Goal: Task Accomplishment & Management: Manage account settings

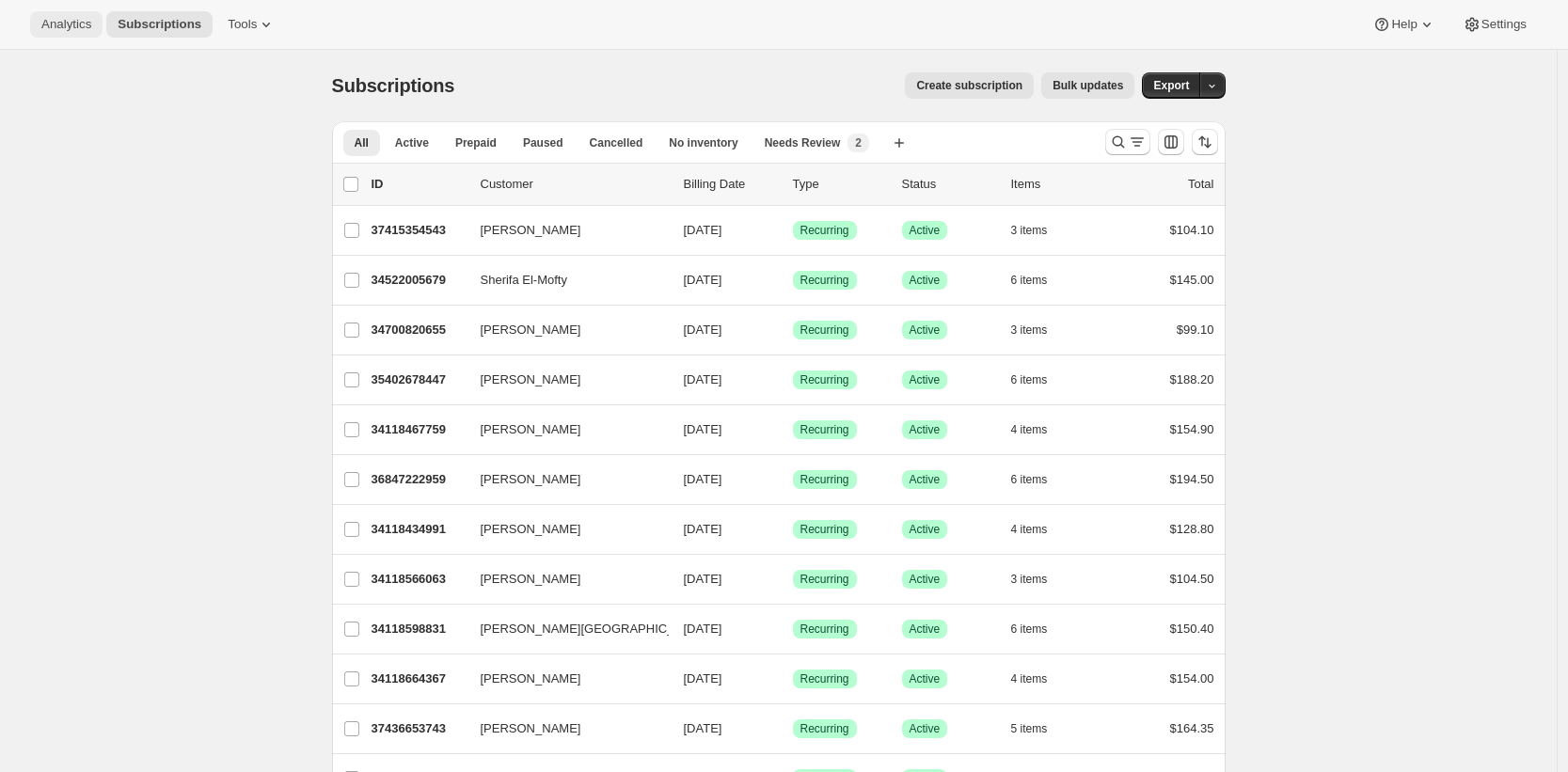
click at [45, 25] on span "Analytics" at bounding box center [67, 25] width 49 height 15
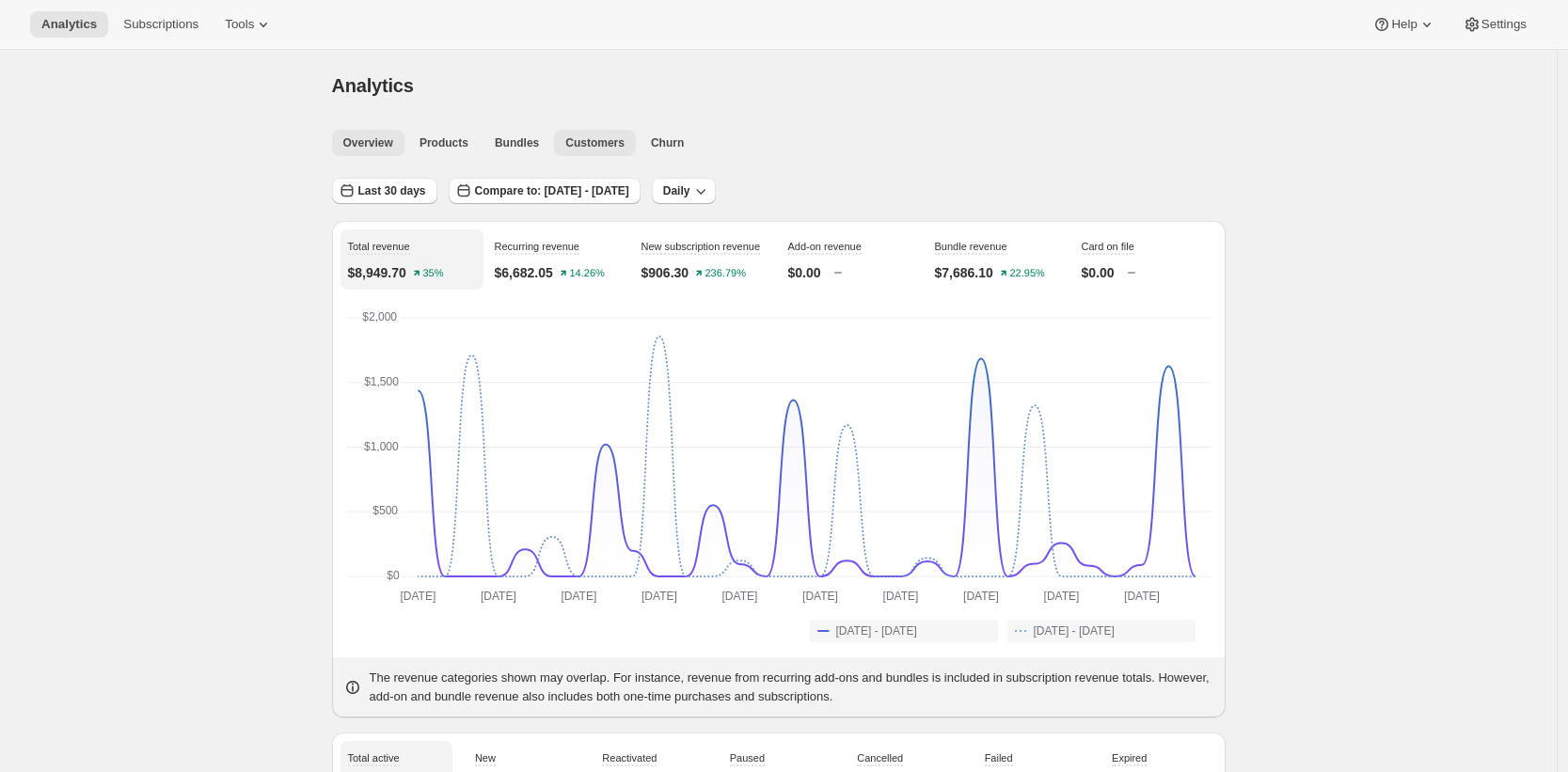
click at [627, 150] on button "Customers" at bounding box center [595, 144] width 82 height 27
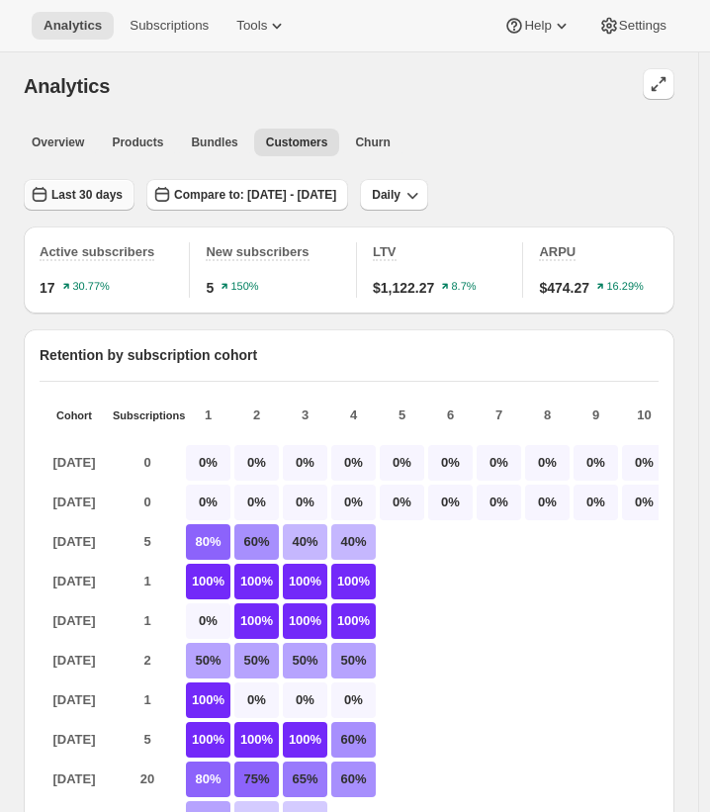
click at [54, 197] on span "Last 30 days" at bounding box center [86, 195] width 71 height 16
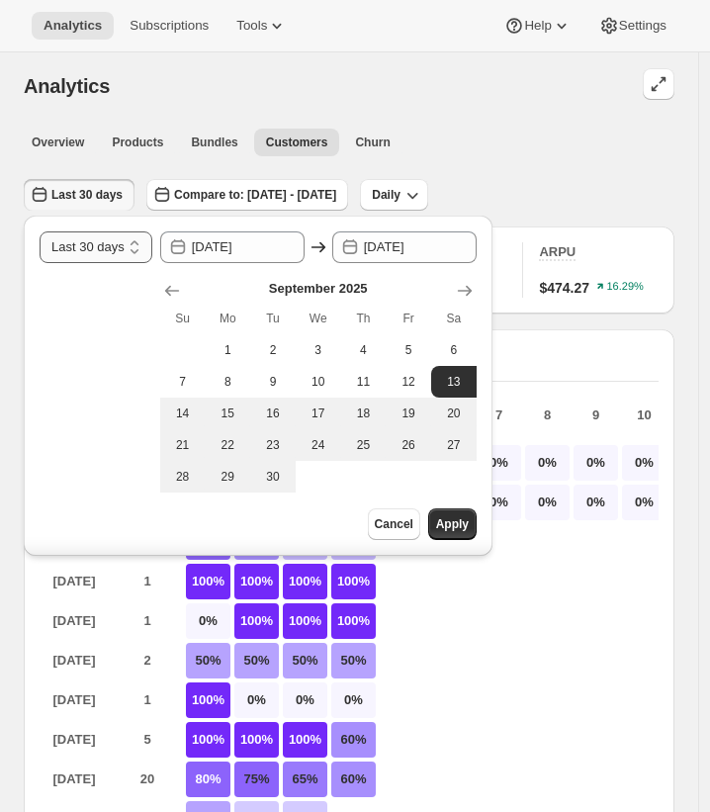
click at [94, 254] on select "[DATE] [DATE] Last 7 days Last 30 days Last 60 days Last 90 days Last 365 days …" at bounding box center [96, 248] width 113 height 32
select select "Last 365 days"
click at [40, 232] on select "[DATE] [DATE] Last 7 days Last 30 days Last 60 days Last 90 days Last 365 days …" at bounding box center [96, 248] width 113 height 32
type input "[DATE]"
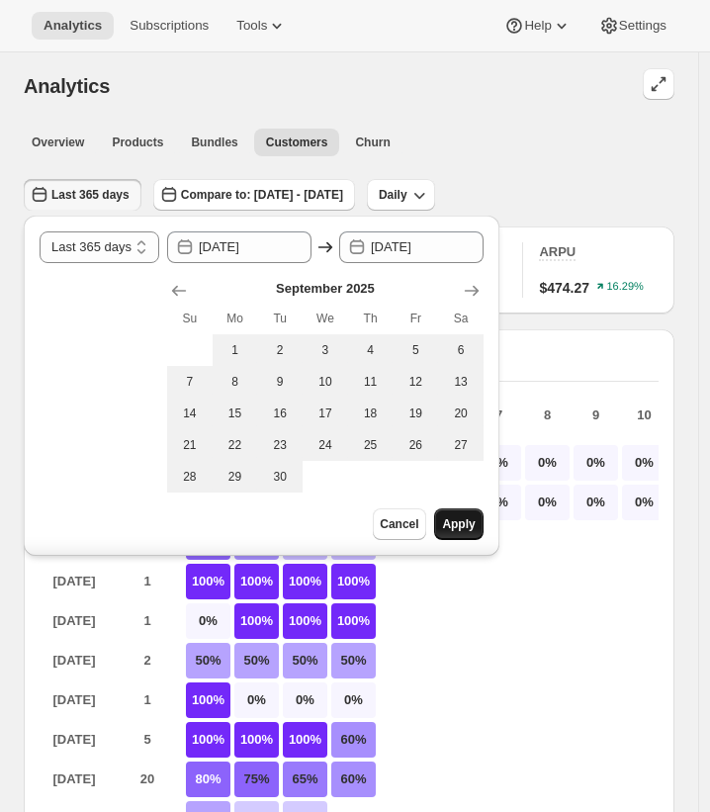
click at [475, 525] on span "Apply" at bounding box center [458, 524] width 33 height 16
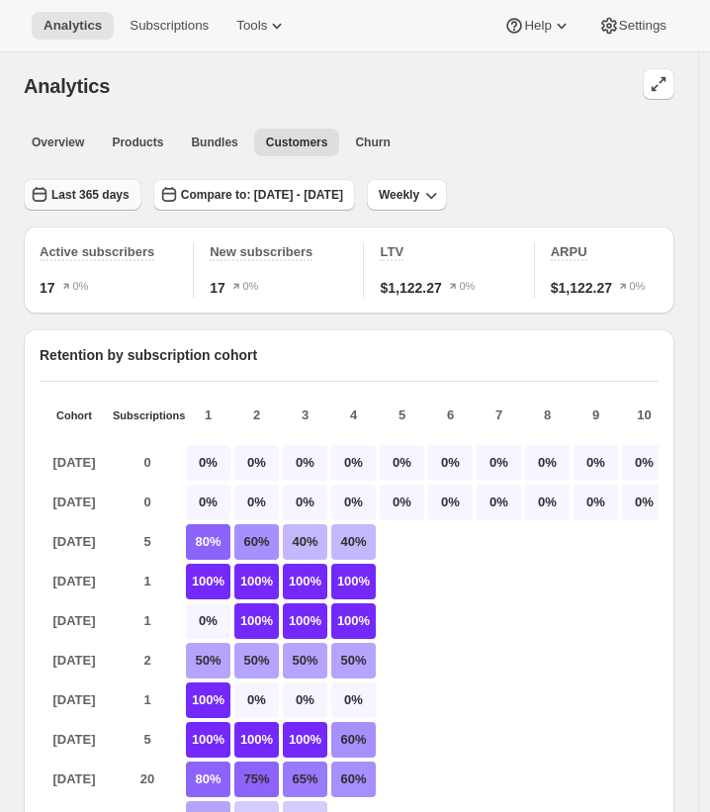
click at [123, 193] on span "Last 365 days" at bounding box center [90, 195] width 78 height 16
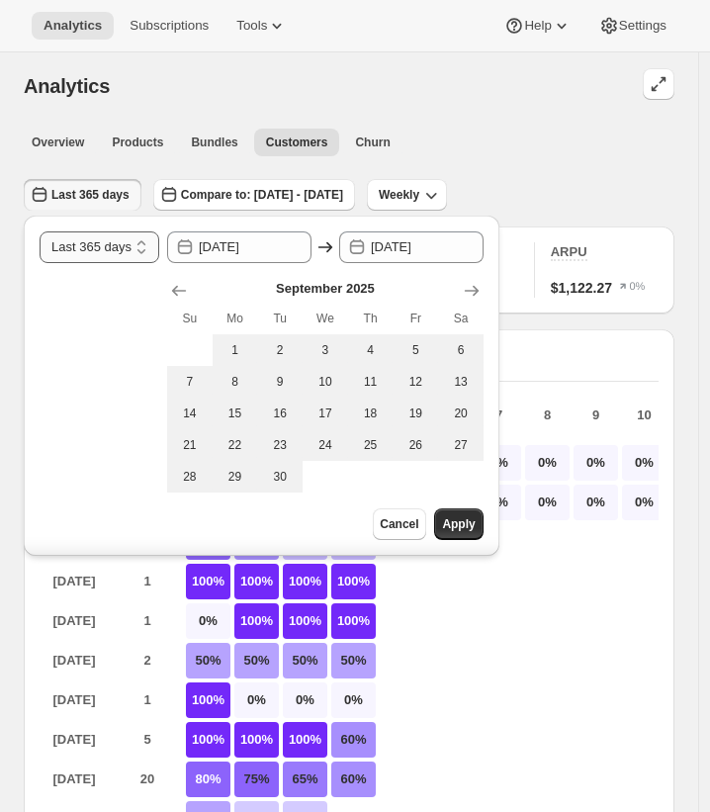
click at [111, 237] on select "[DATE] [DATE] Last 7 days Last 30 days Last 60 days Last 90 days Last 365 days …" at bounding box center [100, 248] width 120 height 32
select select "Last 30 days"
click at [40, 232] on select "[DATE] [DATE] Last 7 days Last 30 days Last 60 days Last 90 days Last 365 days …" at bounding box center [100, 248] width 120 height 32
type input "[DATE]"
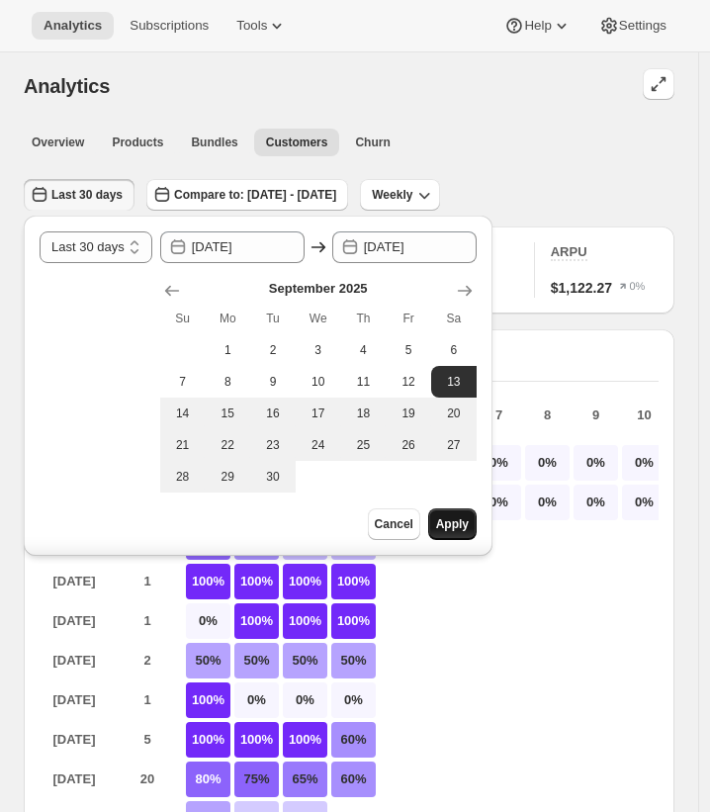
click at [465, 533] on button "Apply" at bounding box center [452, 525] width 48 height 32
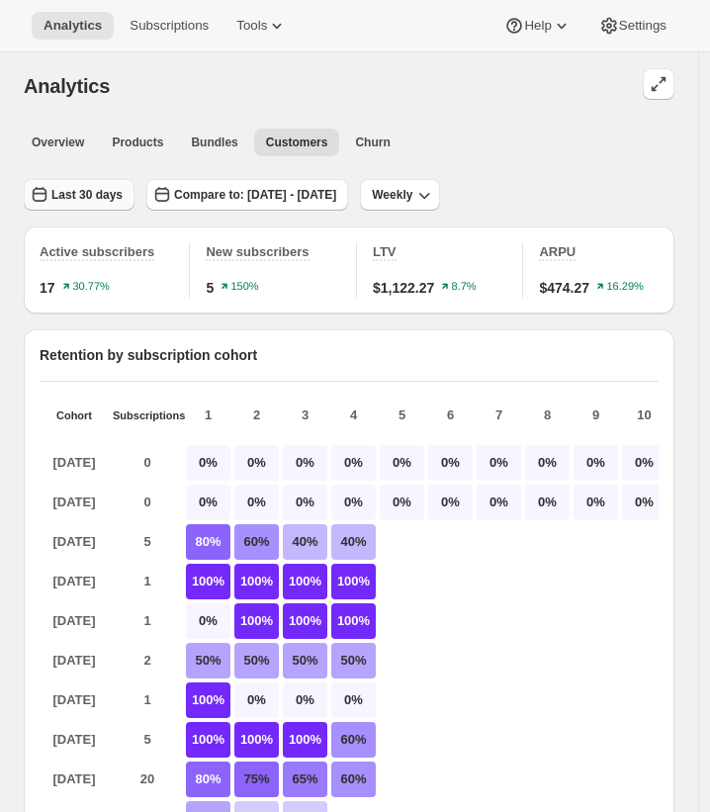
click at [69, 207] on button "Last 30 days" at bounding box center [79, 195] width 111 height 32
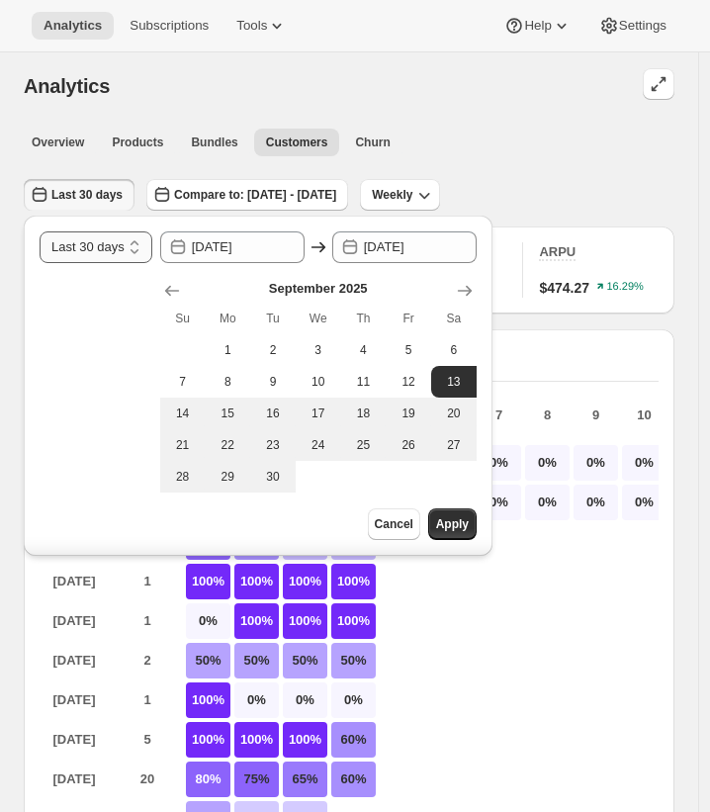
click at [122, 250] on select "[DATE] [DATE] Last 7 days Last 30 days Last 60 days Last 90 days Last 365 days …" at bounding box center [96, 248] width 113 height 32
select select "Last 7 days"
click at [40, 232] on select "[DATE] [DATE] Last 7 days Last 30 days Last 60 days Last 90 days Last 365 days …" at bounding box center [96, 248] width 113 height 32
type input "[DATE]"
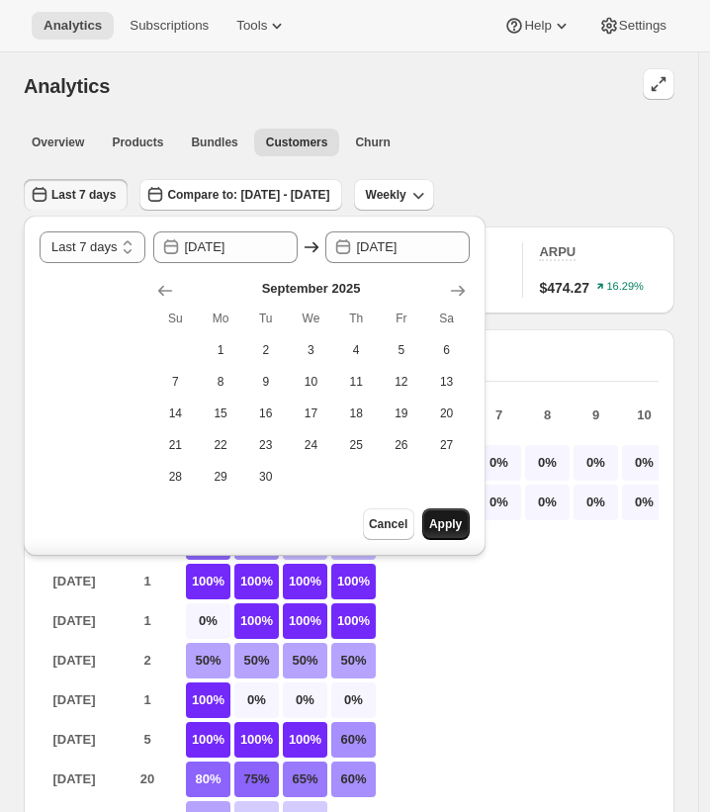
click at [453, 524] on span "Apply" at bounding box center [445, 524] width 33 height 16
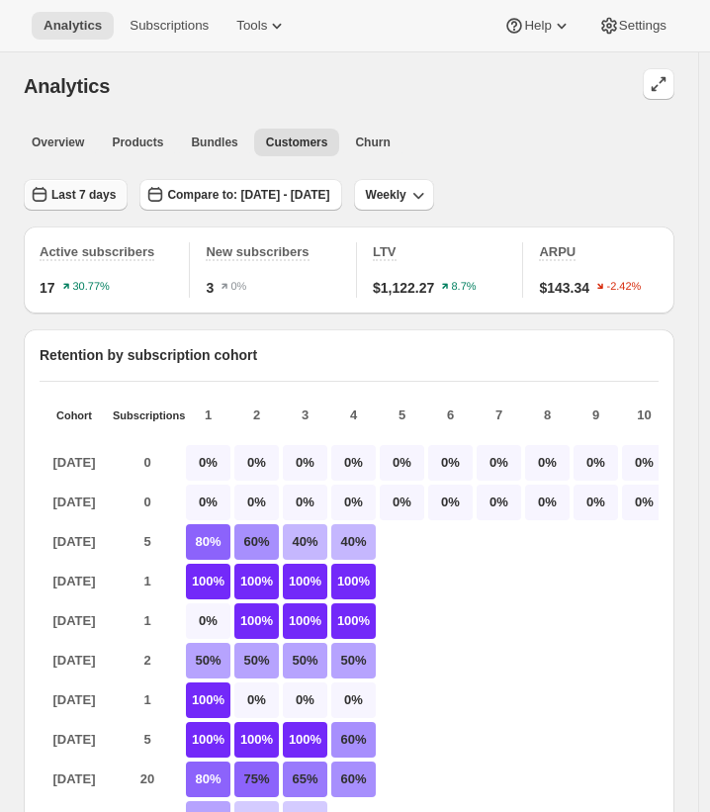
click at [60, 193] on span "Last 7 days" at bounding box center [83, 195] width 64 height 16
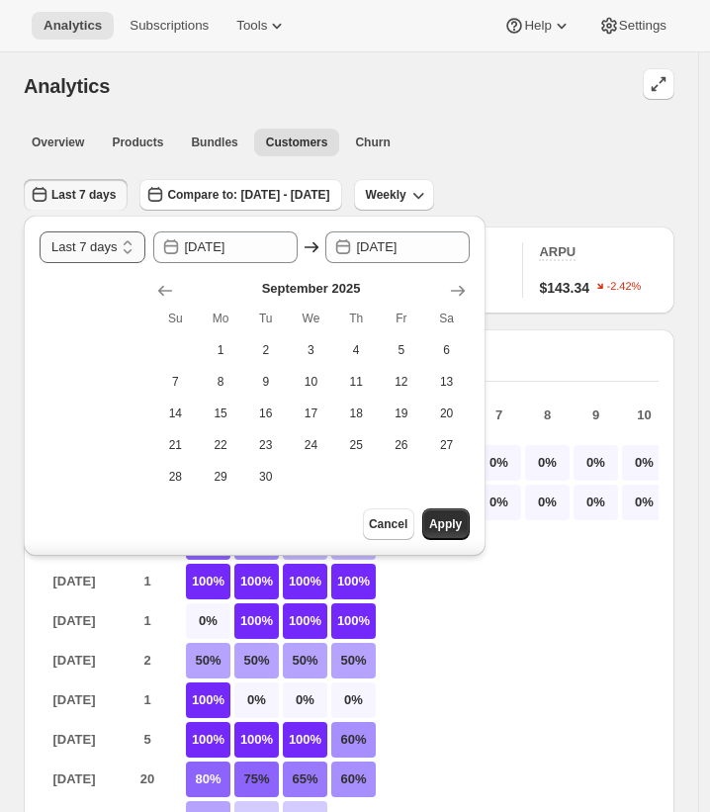
click at [60, 249] on select "[DATE] [DATE] Last 7 days Last 30 days Last 60 days Last 90 days Last 365 days …" at bounding box center [93, 248] width 106 height 32
select select "Last 30 days"
click at [40, 232] on select "[DATE] [DATE] Last 7 days Last 30 days Last 60 days Last 90 days Last 365 days …" at bounding box center [93, 248] width 106 height 32
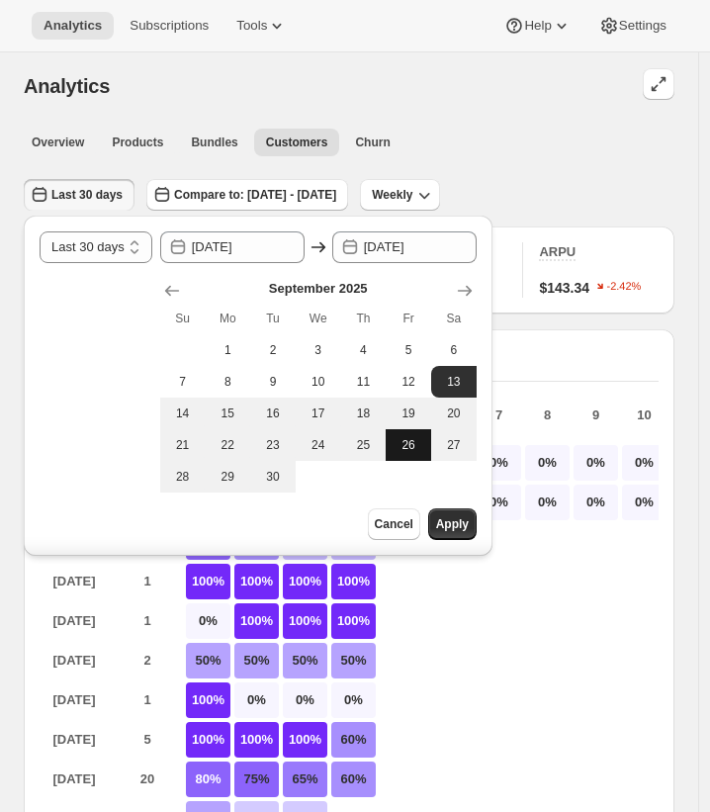
type input "[DATE]"
click at [469, 528] on span "Apply" at bounding box center [452, 524] width 33 height 16
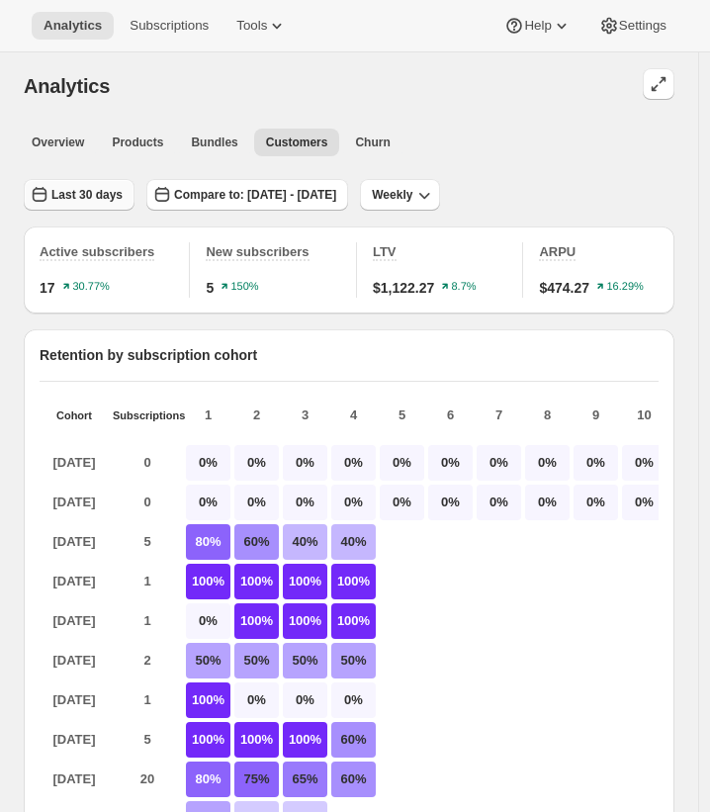
click at [96, 200] on span "Last 30 days" at bounding box center [86, 195] width 71 height 16
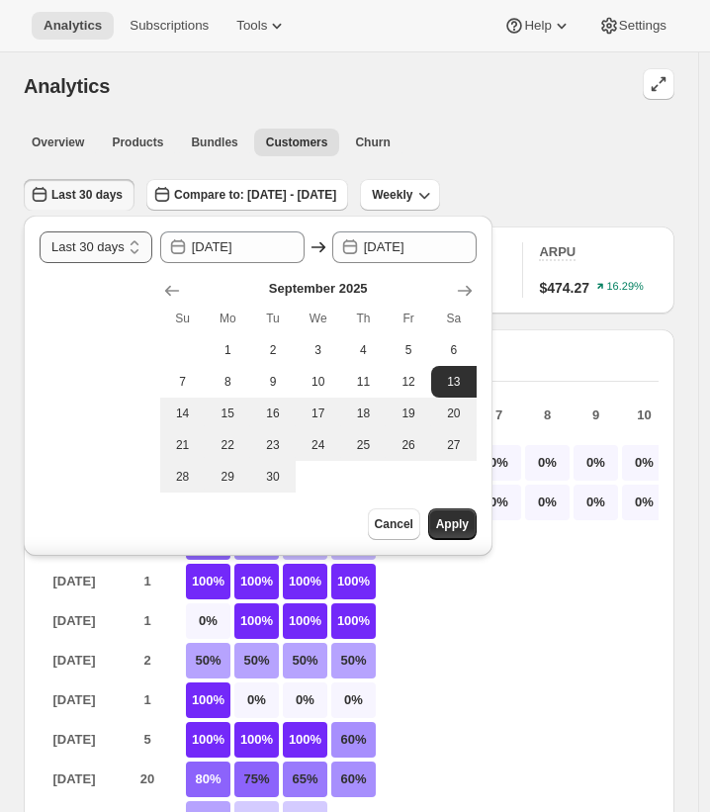
click at [137, 249] on select "[DATE] [DATE] Last 7 days Last 30 days Last 60 days Last 90 days Last 365 days …" at bounding box center [96, 248] width 113 height 32
select select "Last 90 days"
click at [40, 232] on select "[DATE] [DATE] Last 7 days Last 30 days Last 60 days Last 90 days Last 365 days …" at bounding box center [96, 248] width 113 height 32
type input "[DATE]"
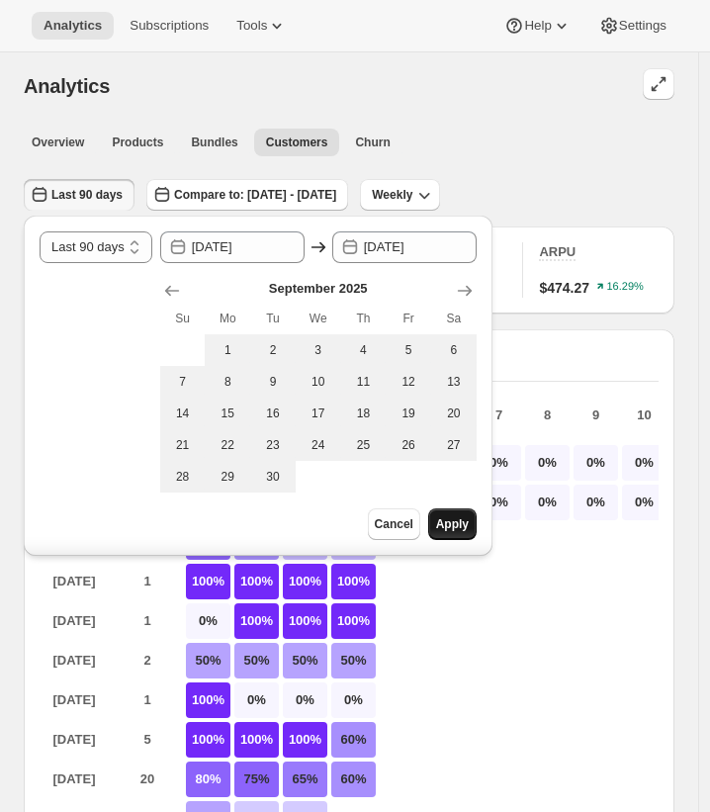
click at [477, 527] on button "Apply" at bounding box center [452, 525] width 48 height 32
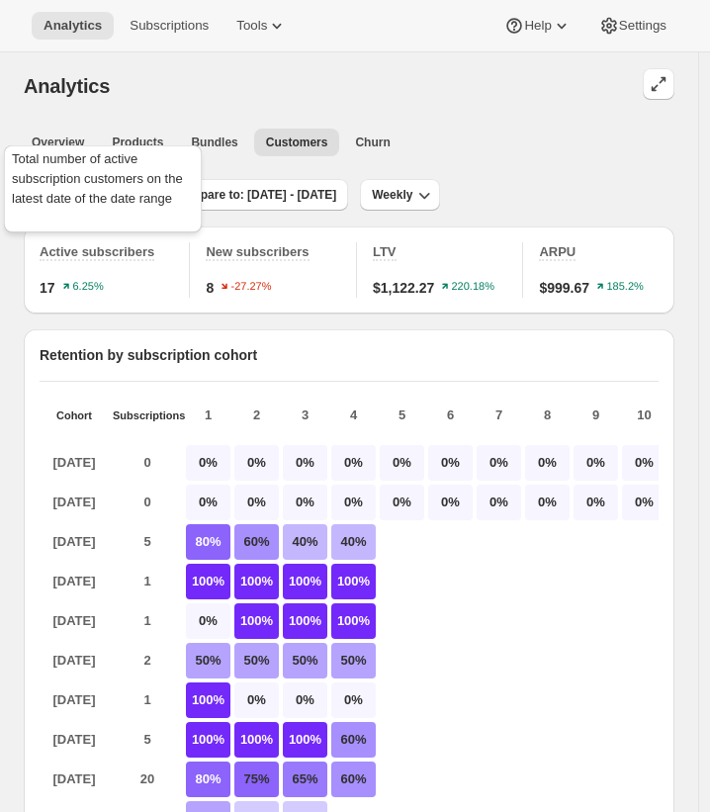
click at [112, 180] on div "Total number of active subscription customers on the latest date of the date ra…" at bounding box center [103, 192] width 206 height 103
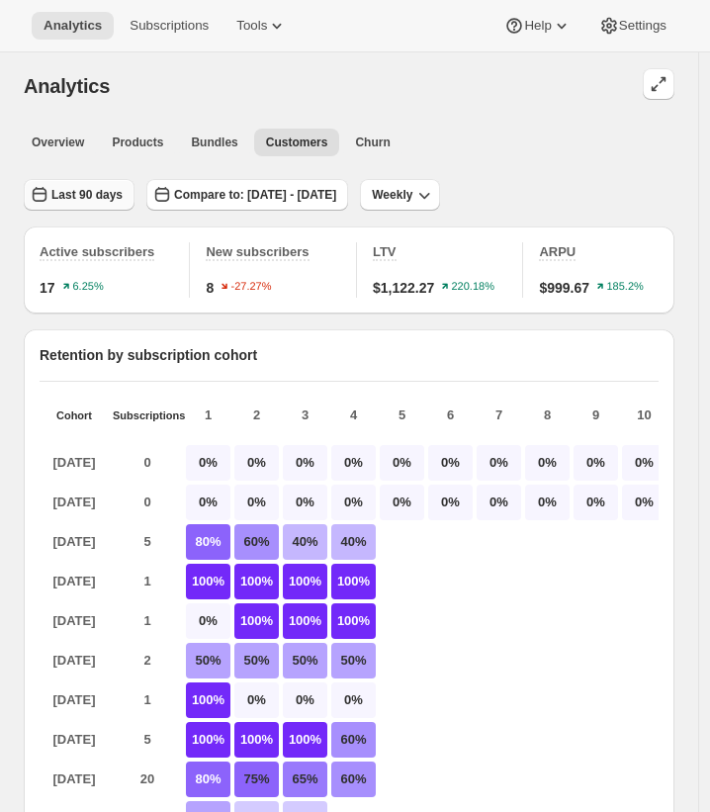
click at [85, 188] on span "Last 90 days" at bounding box center [86, 195] width 71 height 16
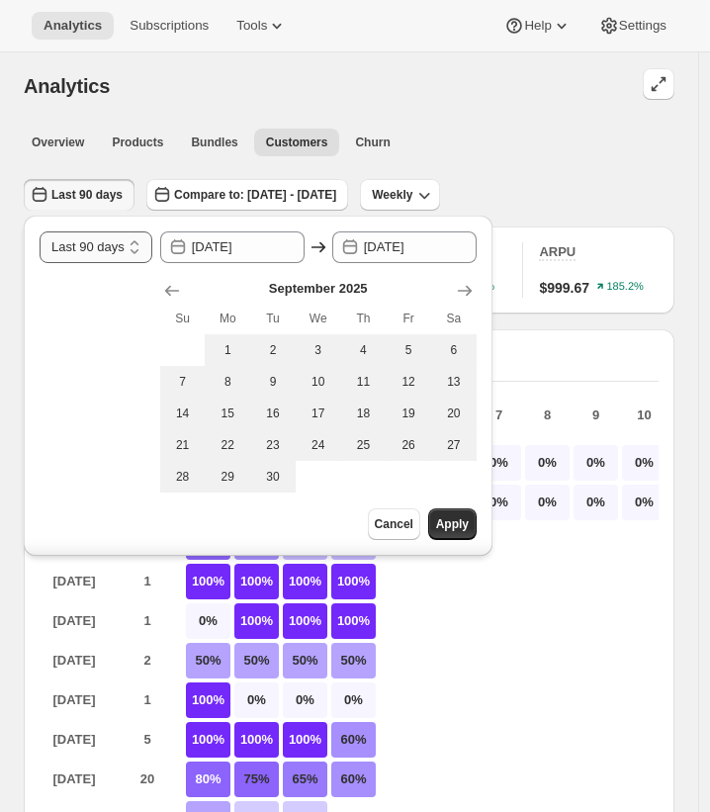
click at [126, 246] on select "[DATE] [DATE] Last 7 days Last 30 days Last 60 days Last 90 days Last 365 days …" at bounding box center [96, 248] width 113 height 32
select select "[DATE]"
click at [40, 232] on select "[DATE] [DATE] Last 7 days Last 30 days Last 60 days Last 90 days Last 365 days …" at bounding box center [96, 248] width 113 height 32
type input "[DATE]"
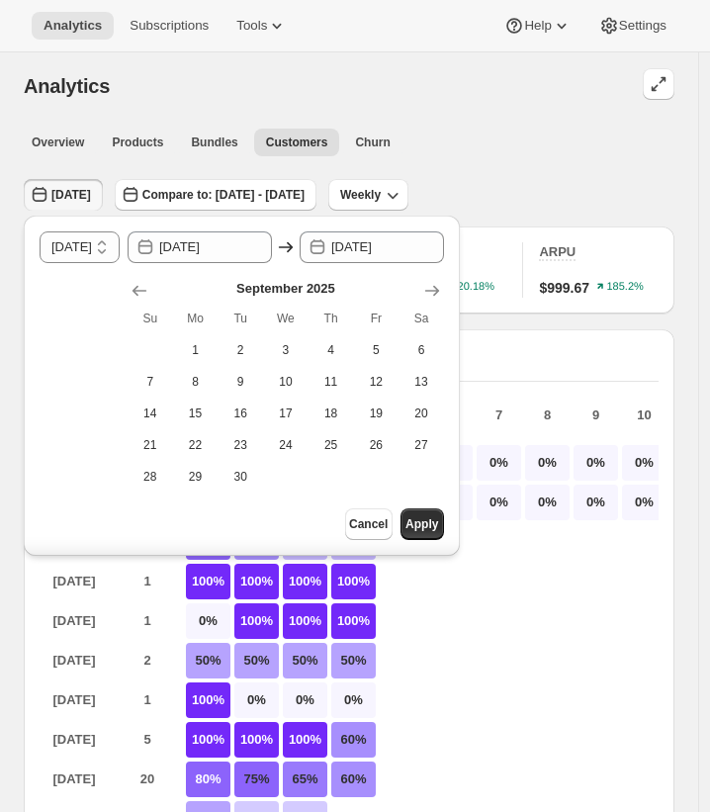
click at [587, 126] on div "Overview Products Bundles Customers Churn" at bounding box center [343, 142] width 663 height 44
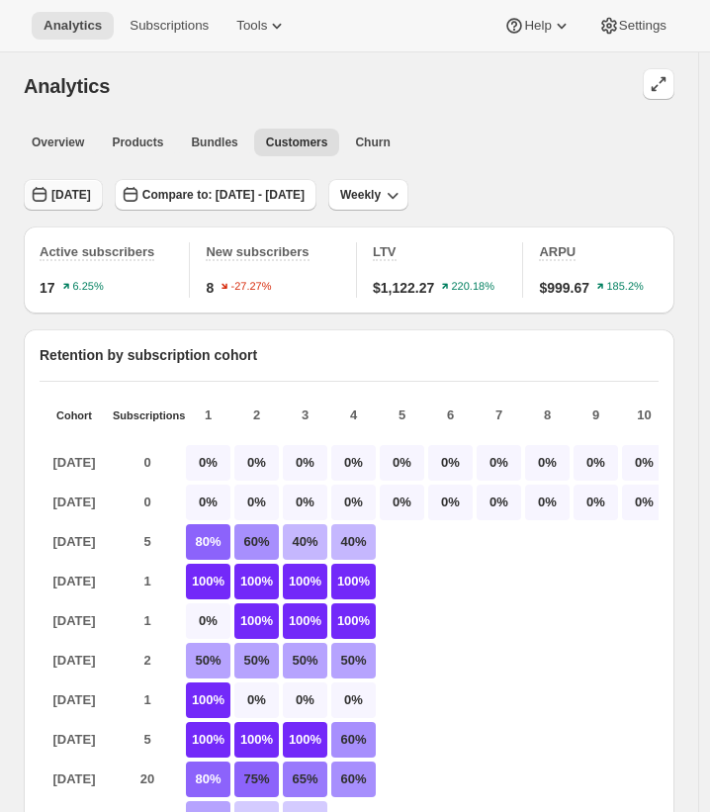
click at [98, 203] on button "[DATE]" at bounding box center [63, 195] width 79 height 32
select select "[DATE]"
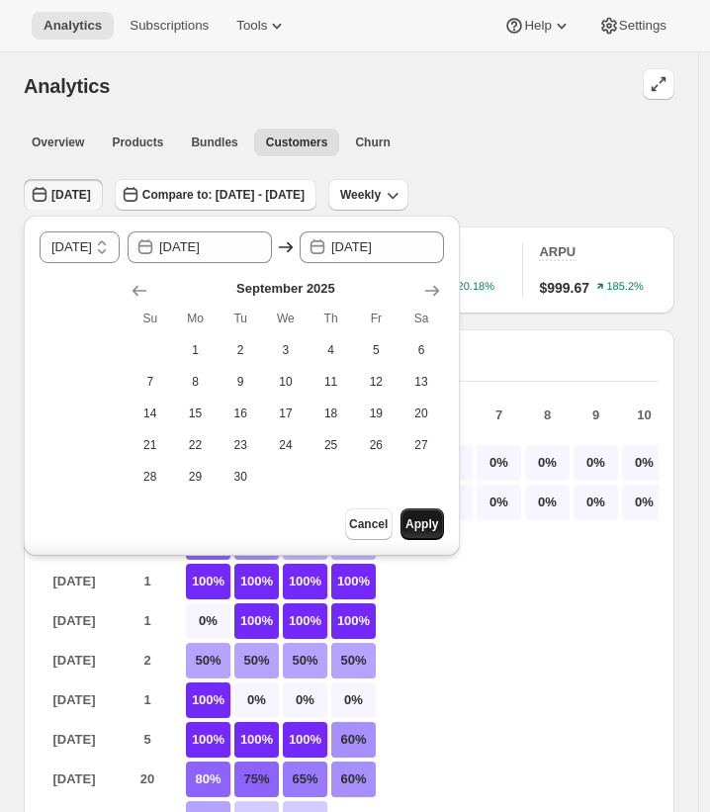
click at [444, 512] on button "Apply" at bounding box center [423, 525] width 44 height 32
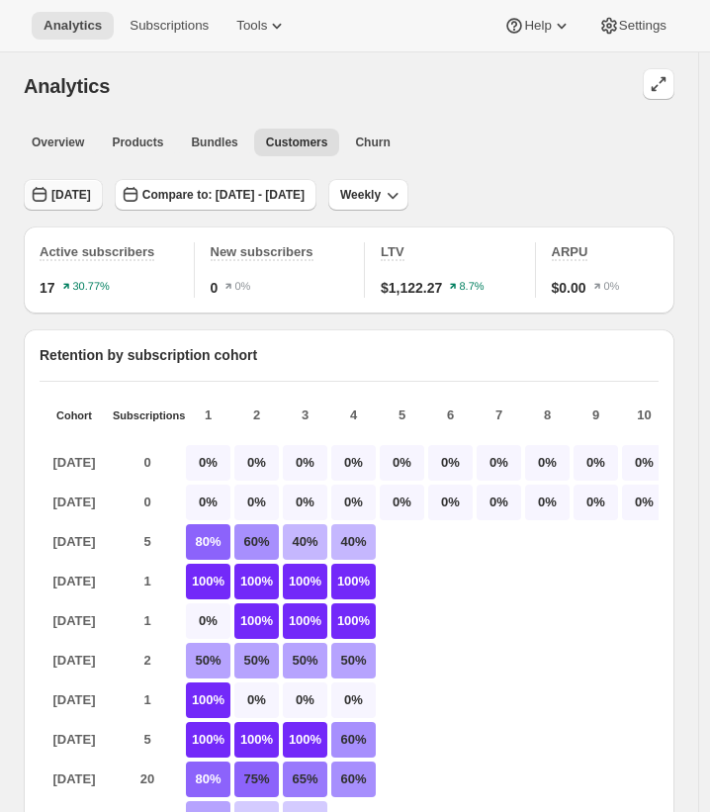
click at [68, 201] on span "[DATE]" at bounding box center [71, 195] width 40 height 16
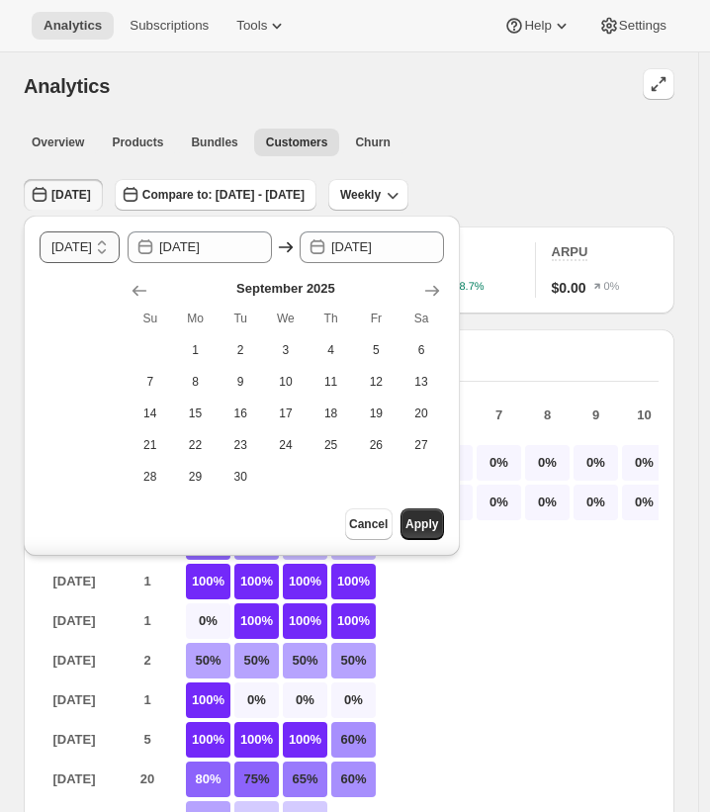
click at [118, 254] on select "[DATE] [DATE] Last 7 days Last 30 days Last 60 days Last 90 days Last 365 days …" at bounding box center [80, 248] width 80 height 32
select select "Last 30 days"
click at [40, 232] on select "[DATE] [DATE] Last 7 days Last 30 days Last 60 days Last 90 days Last 365 days …" at bounding box center [80, 248] width 80 height 32
type input "[DATE]"
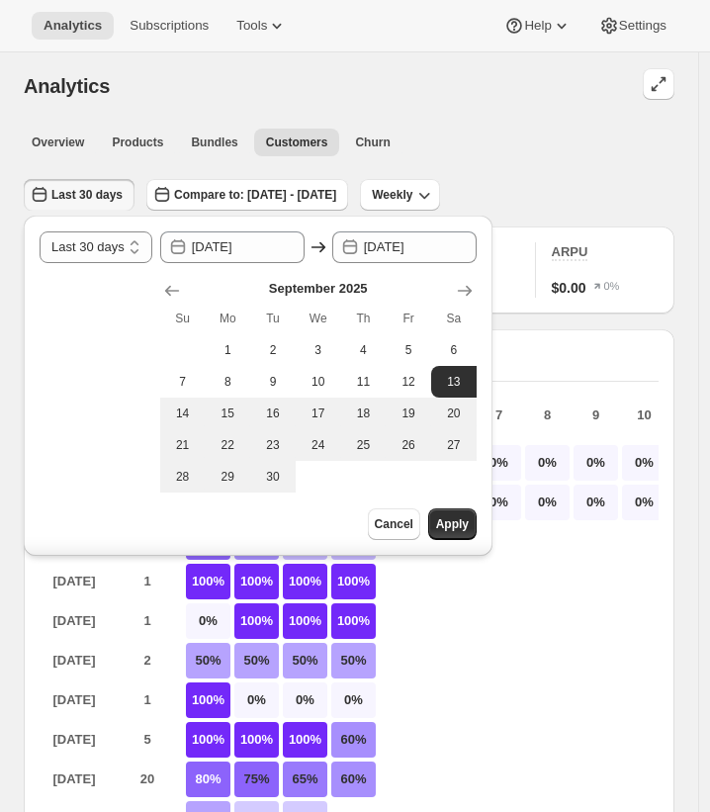
click at [469, 514] on button "Apply" at bounding box center [452, 525] width 48 height 32
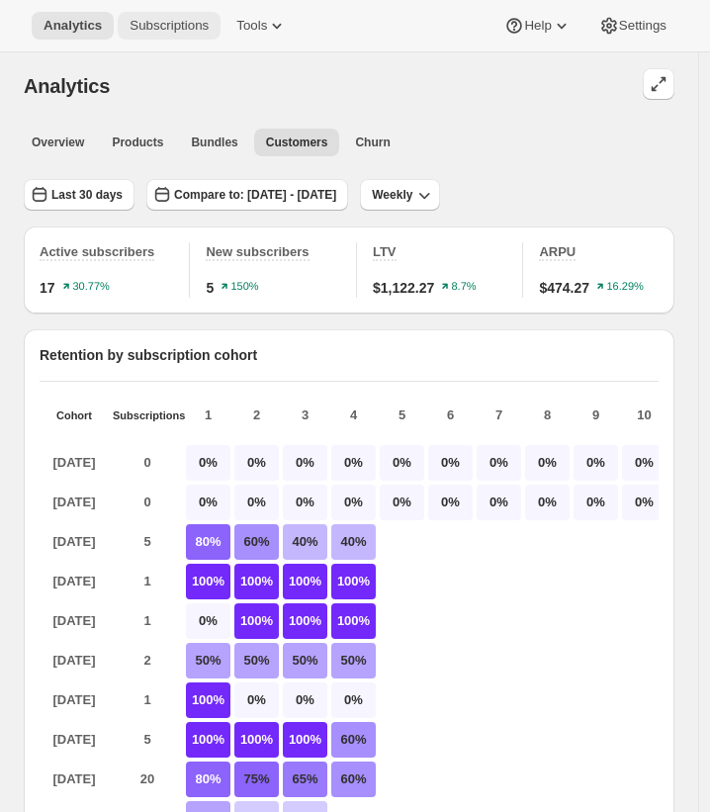
click at [162, 32] on span "Subscriptions" at bounding box center [169, 26] width 79 height 16
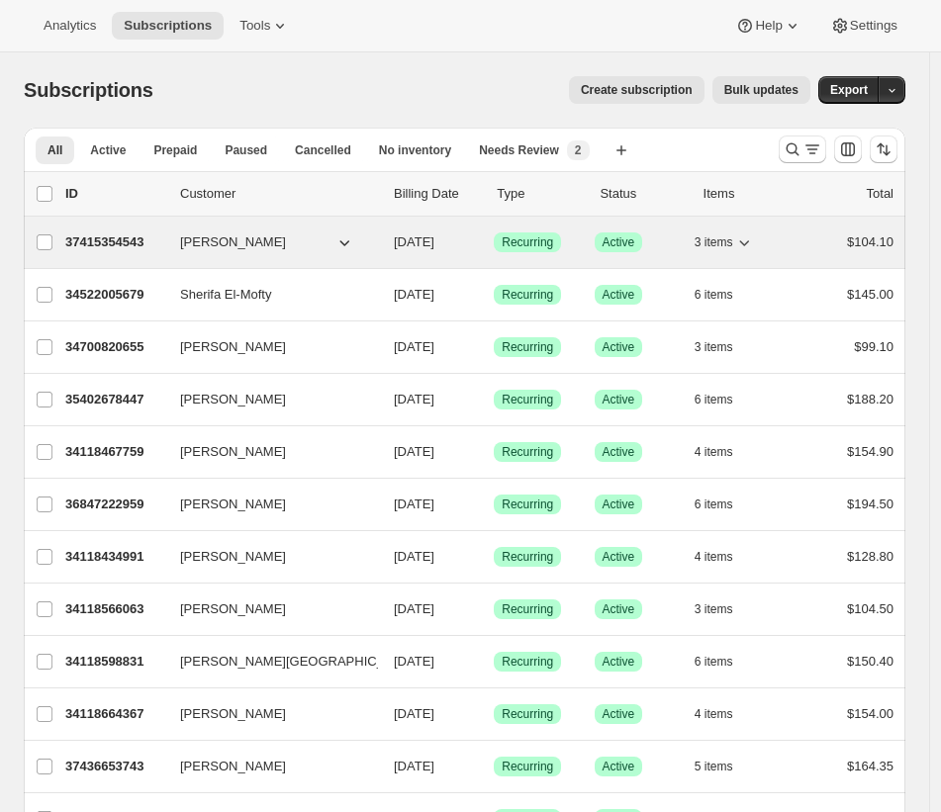
click at [139, 245] on p "37415354543" at bounding box center [114, 242] width 99 height 20
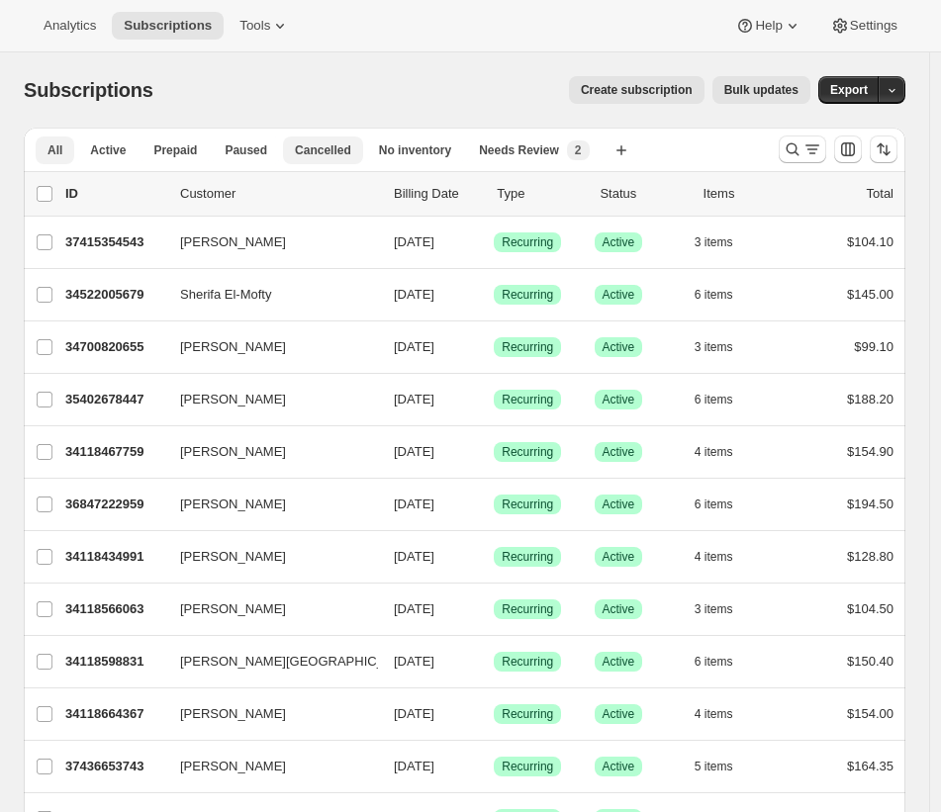
click at [311, 149] on span "Cancelled" at bounding box center [323, 150] width 56 height 16
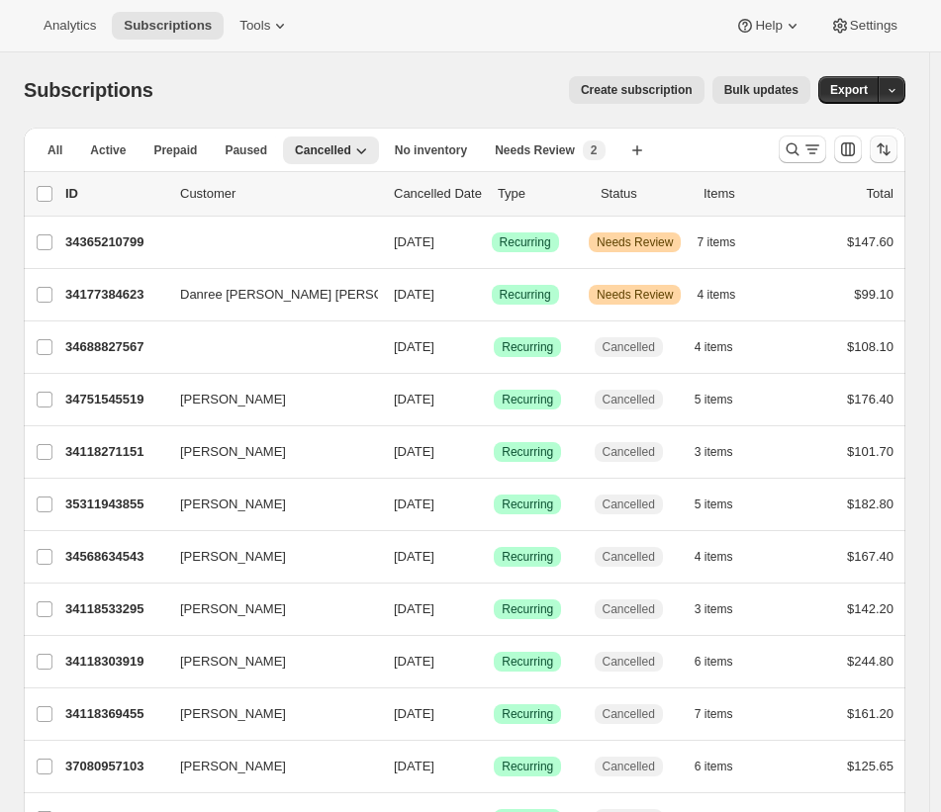
click at [892, 158] on icon "Sort the results" at bounding box center [884, 149] width 20 height 20
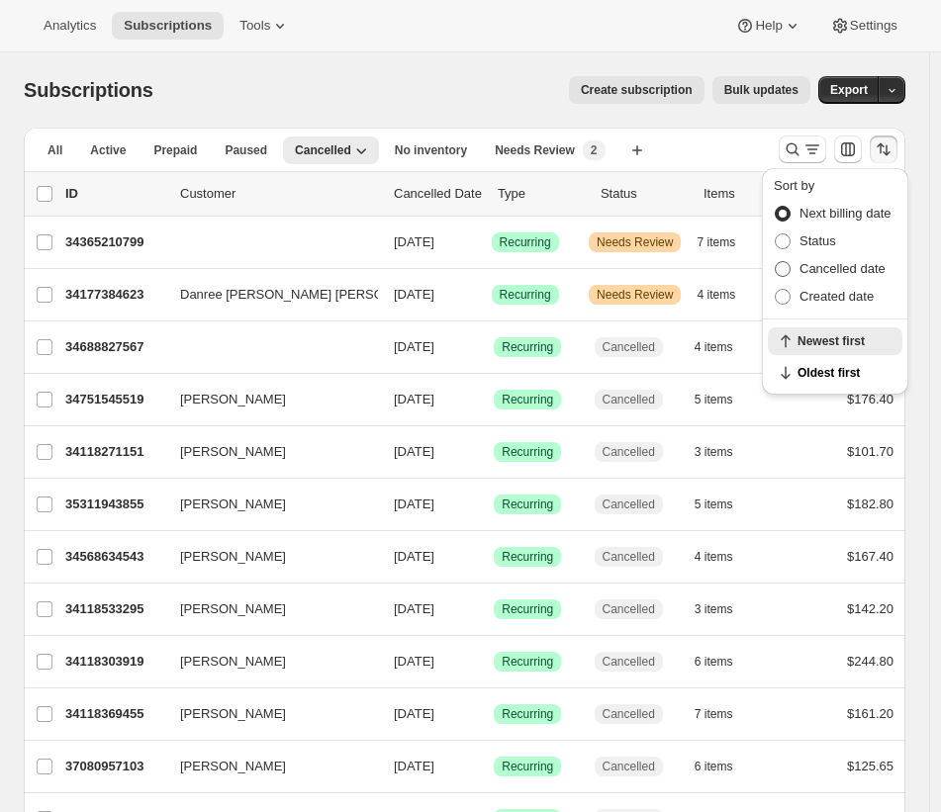
click at [851, 270] on span "Cancelled date" at bounding box center [842, 268] width 86 height 15
click at [776, 262] on input "Cancelled date" at bounding box center [775, 261] width 1 height 1
radio input "true"
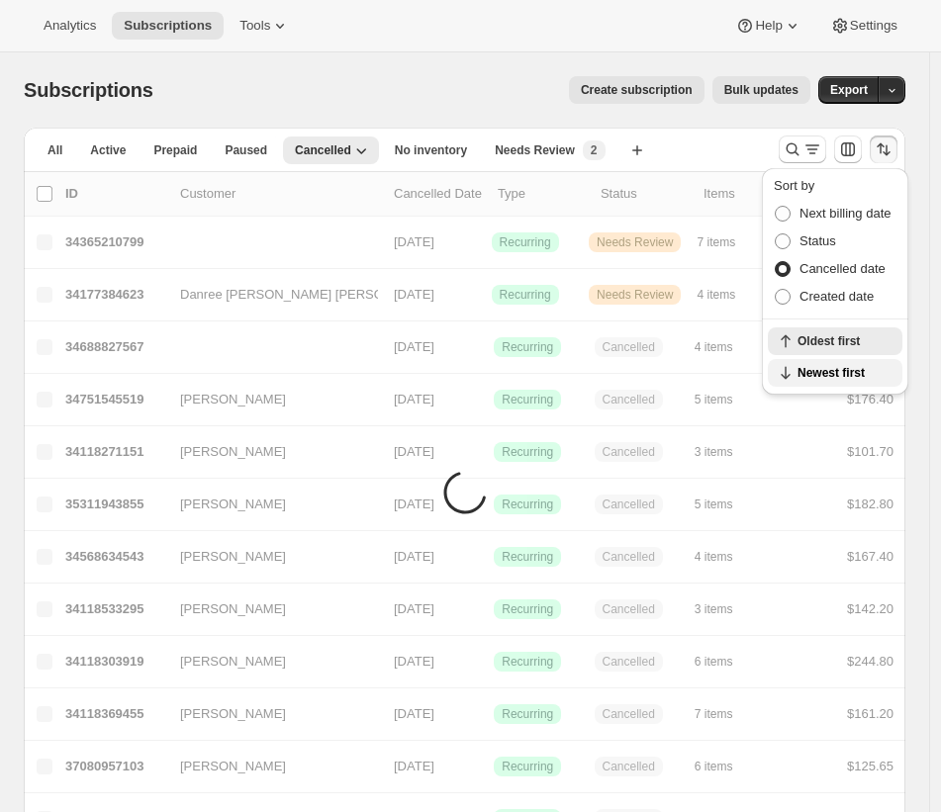
click at [841, 363] on button "Newest first" at bounding box center [835, 373] width 135 height 28
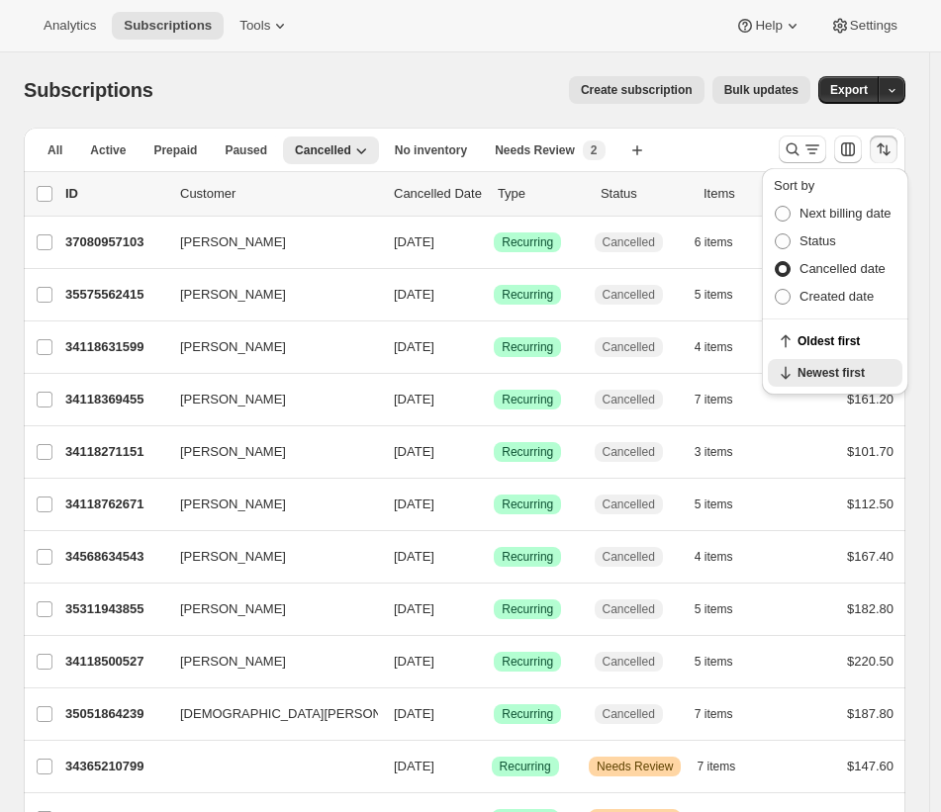
click at [324, 69] on div "Subscriptions. This page is ready Subscriptions Create subscription Bulk update…" at bounding box center [464, 89] width 881 height 75
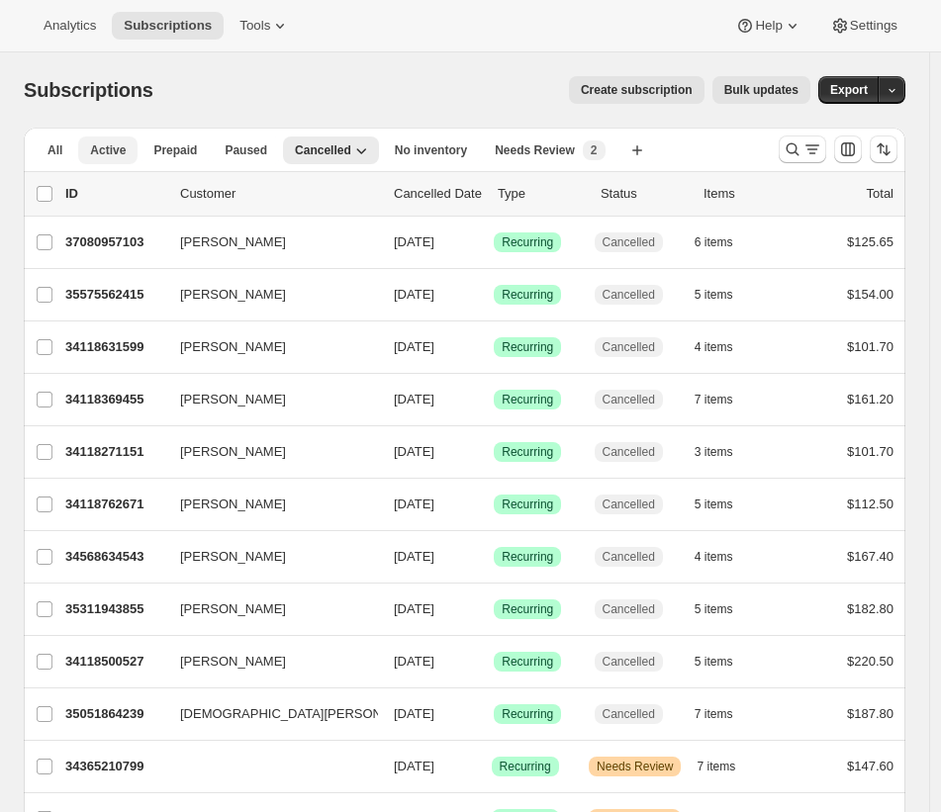
click at [93, 163] on button "Active" at bounding box center [107, 151] width 59 height 28
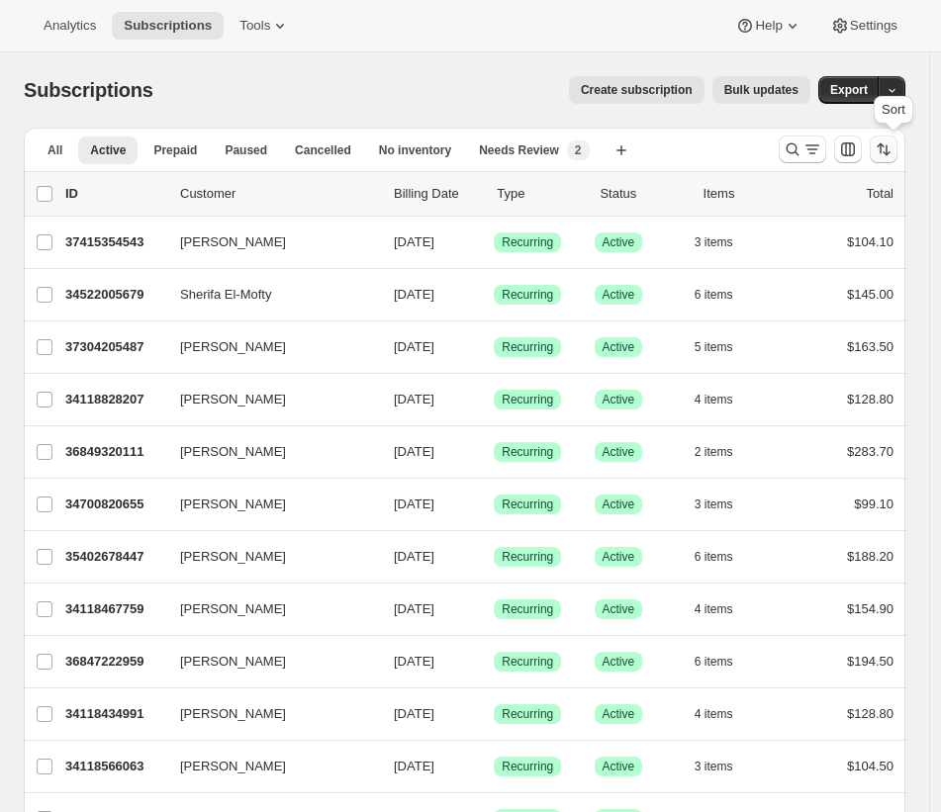
click at [893, 151] on icon "Sort the results" at bounding box center [884, 149] width 20 height 20
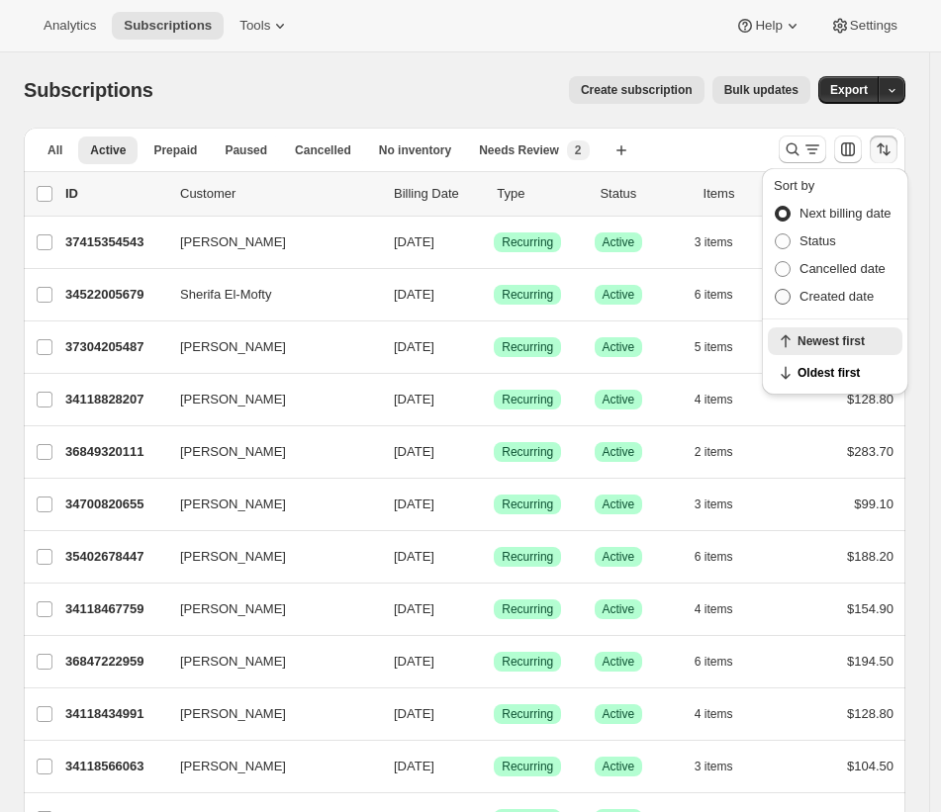
click at [829, 292] on span "Created date" at bounding box center [836, 296] width 74 height 15
click at [778, 300] on span at bounding box center [783, 297] width 16 height 16
click at [776, 290] on input "Created date" at bounding box center [775, 289] width 1 height 1
radio input "true"
click at [334, 43] on div "Analytics Subscriptions Tools Help Settings" at bounding box center [470, 26] width 941 height 52
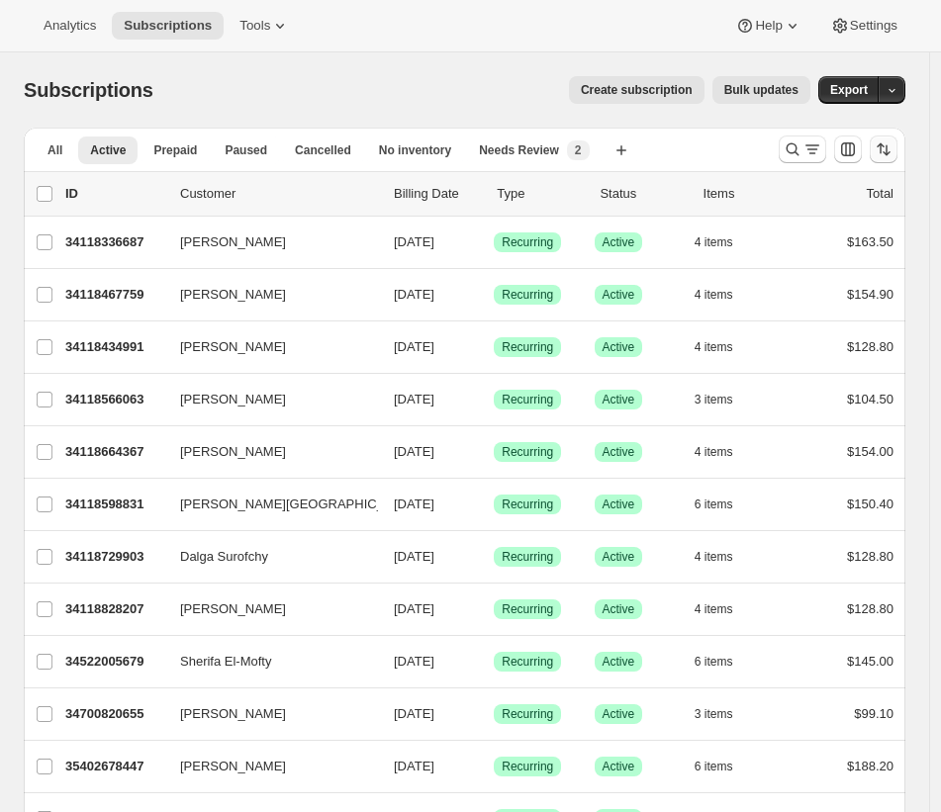
click at [893, 154] on icon "Sort the results" at bounding box center [884, 149] width 20 height 20
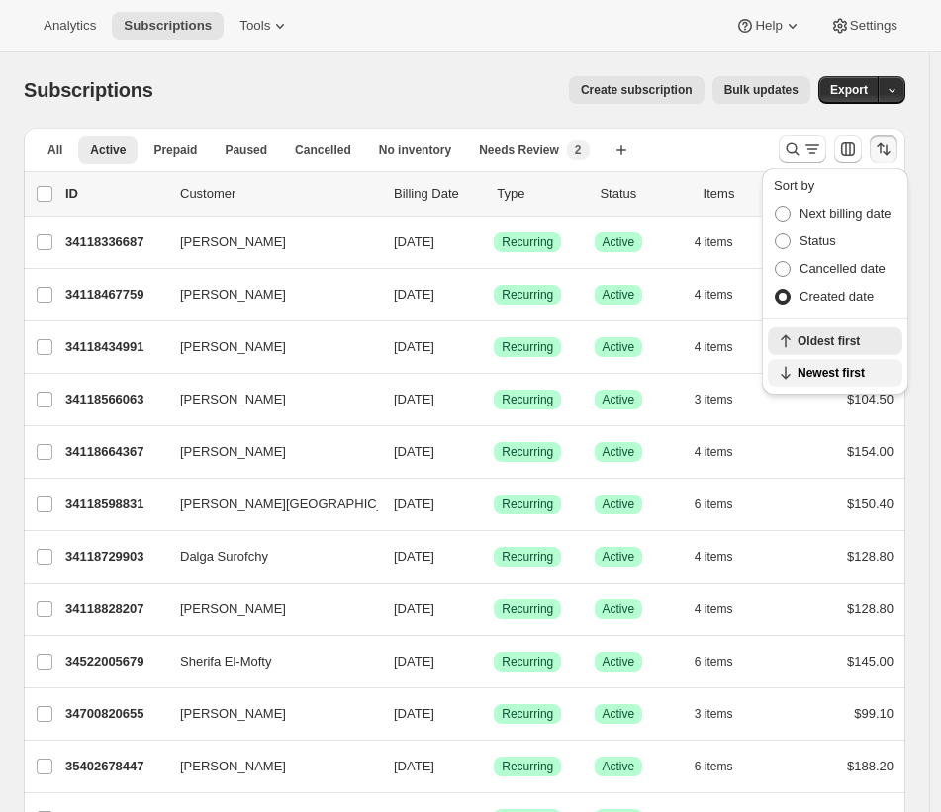
click at [834, 378] on span "Newest first" at bounding box center [843, 373] width 93 height 16
click at [385, 57] on div "Subscriptions. This page is ready Subscriptions Create subscription Bulk update…" at bounding box center [464, 89] width 881 height 75
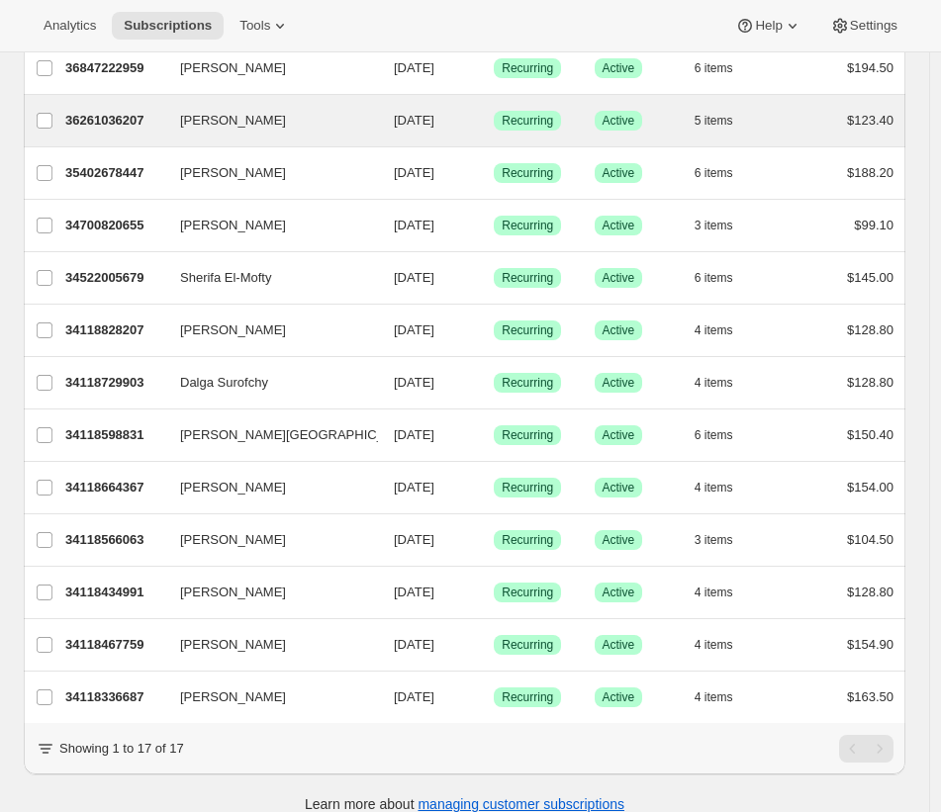
scroll to position [420, 0]
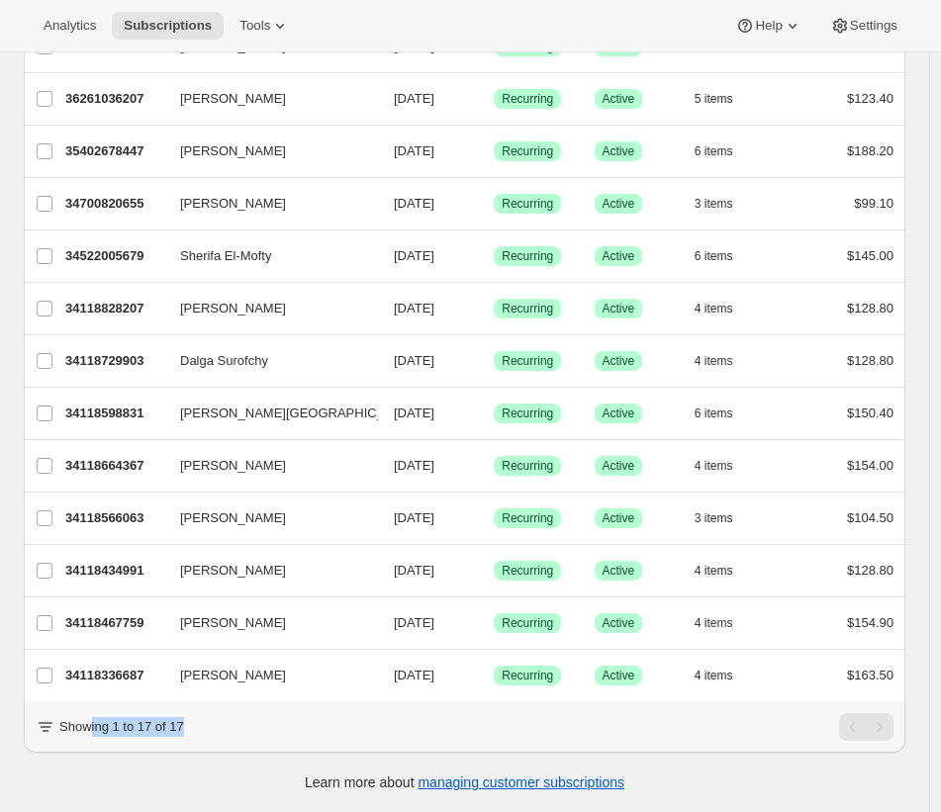
drag, startPoint x: 201, startPoint y: 732, endPoint x: 92, endPoint y: 732, distance: 108.8
click at [92, 732] on div "Showing 1 to 17 of 17" at bounding box center [465, 727] width 858 height 28
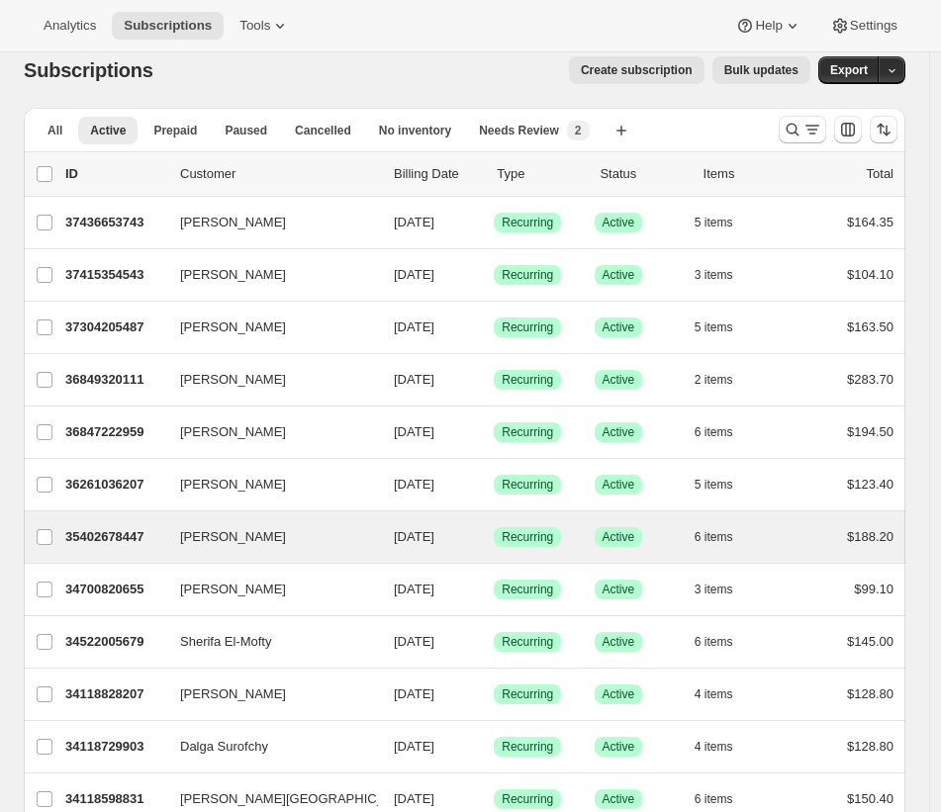
scroll to position [0, 0]
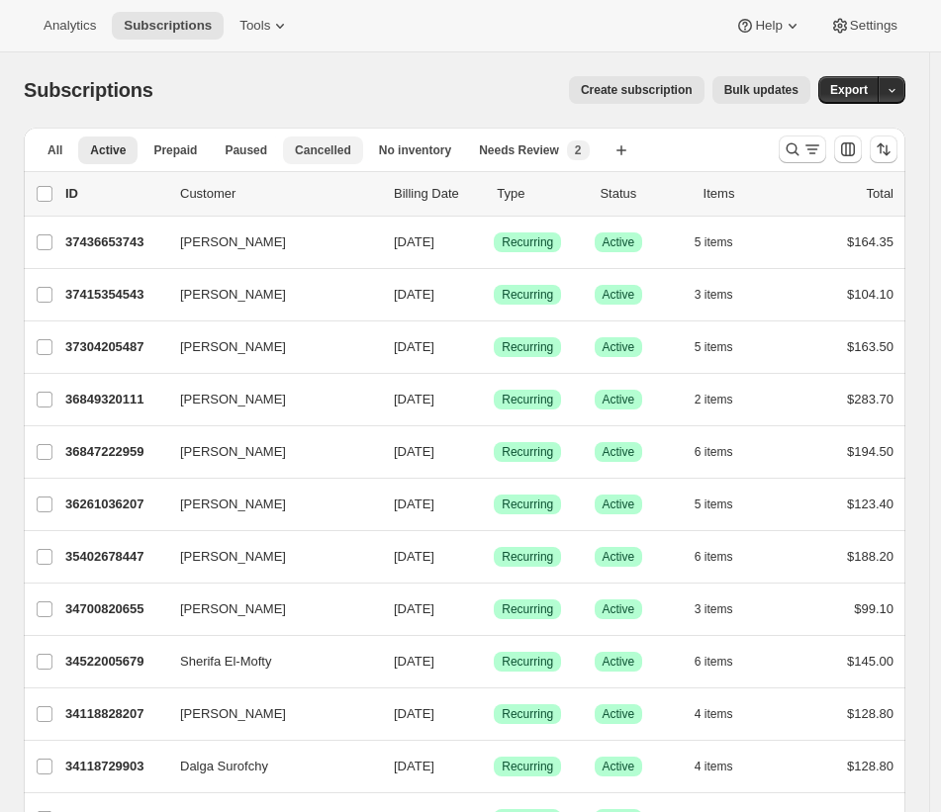
click at [342, 157] on span "Cancelled" at bounding box center [323, 150] width 56 height 16
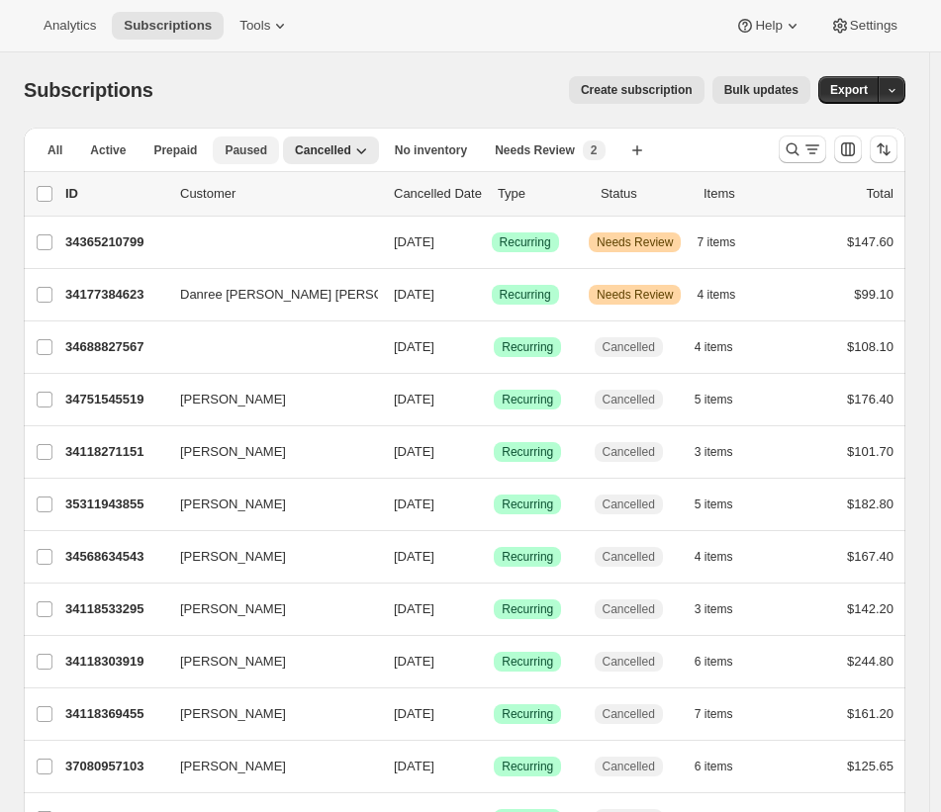
click at [259, 146] on span "Paused" at bounding box center [246, 150] width 43 height 16
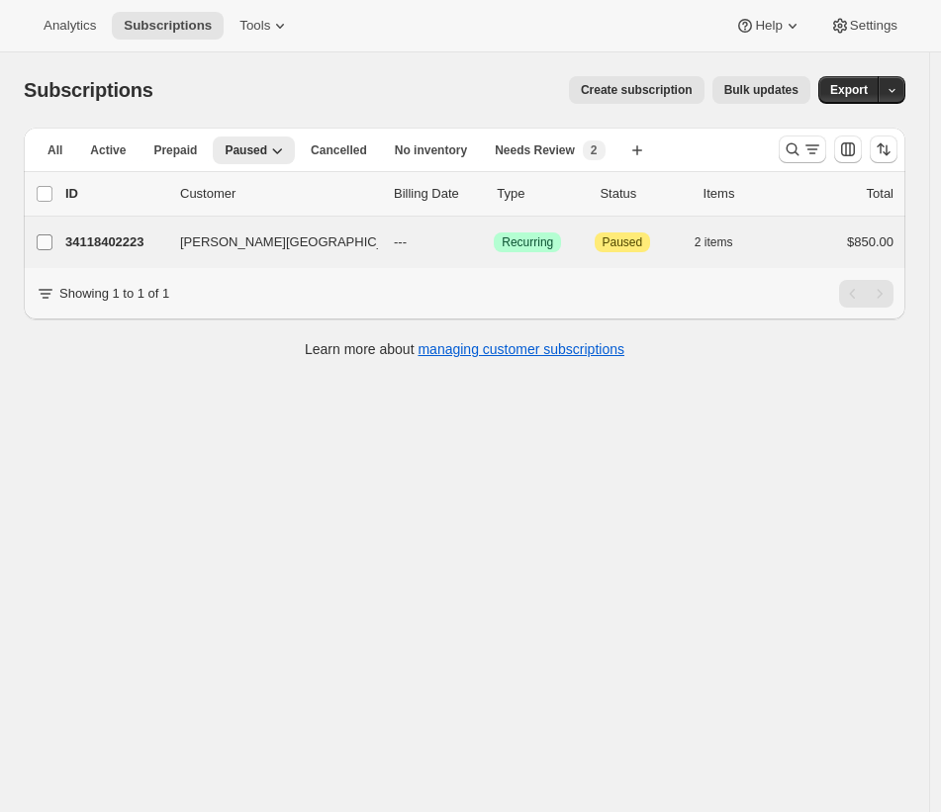
click at [46, 243] on input "[PERSON_NAME][GEOGRAPHIC_DATA]" at bounding box center [45, 242] width 16 height 16
checkbox input "true"
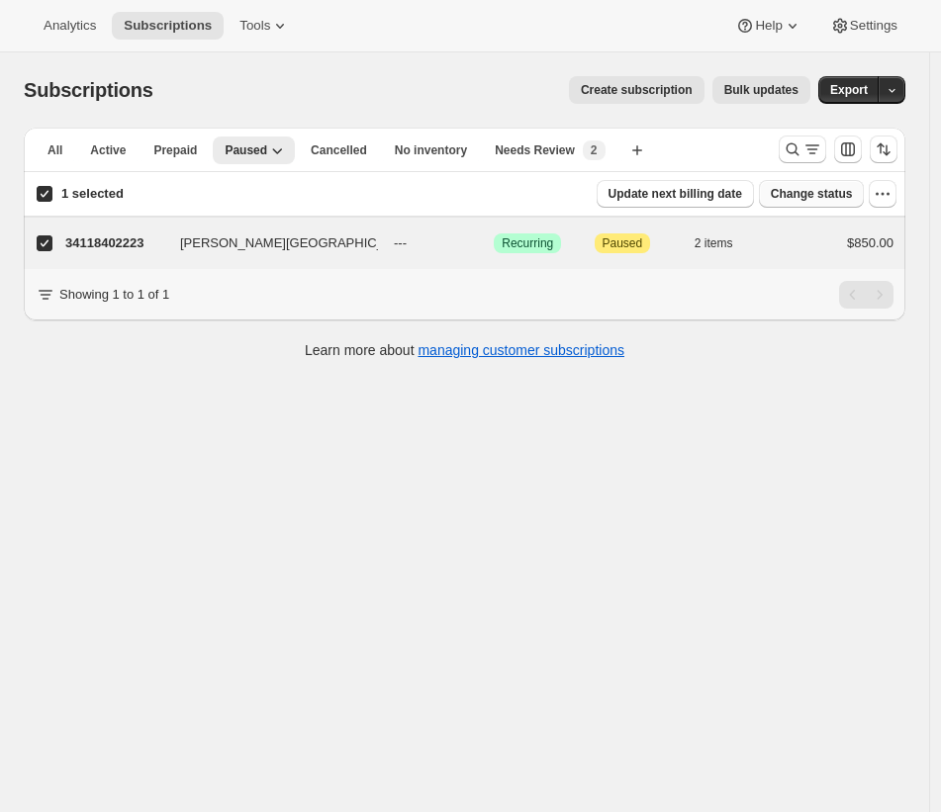
click at [808, 197] on span "Change status" at bounding box center [812, 194] width 82 height 16
select select "10"
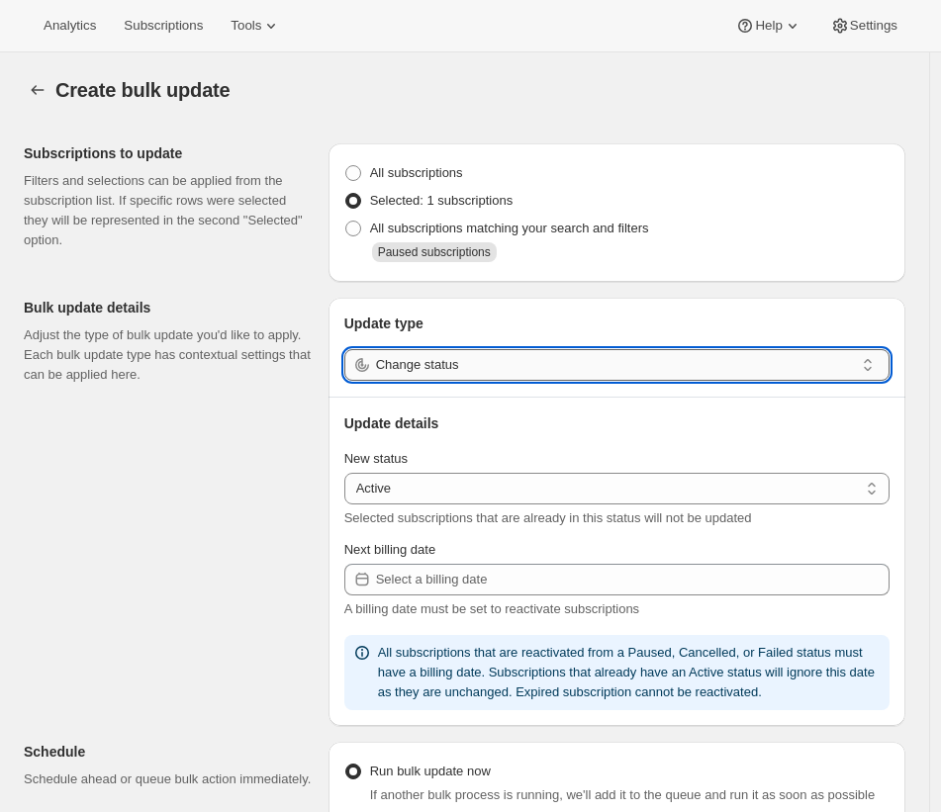
click at [478, 370] on input "Change status" at bounding box center [615, 365] width 478 height 32
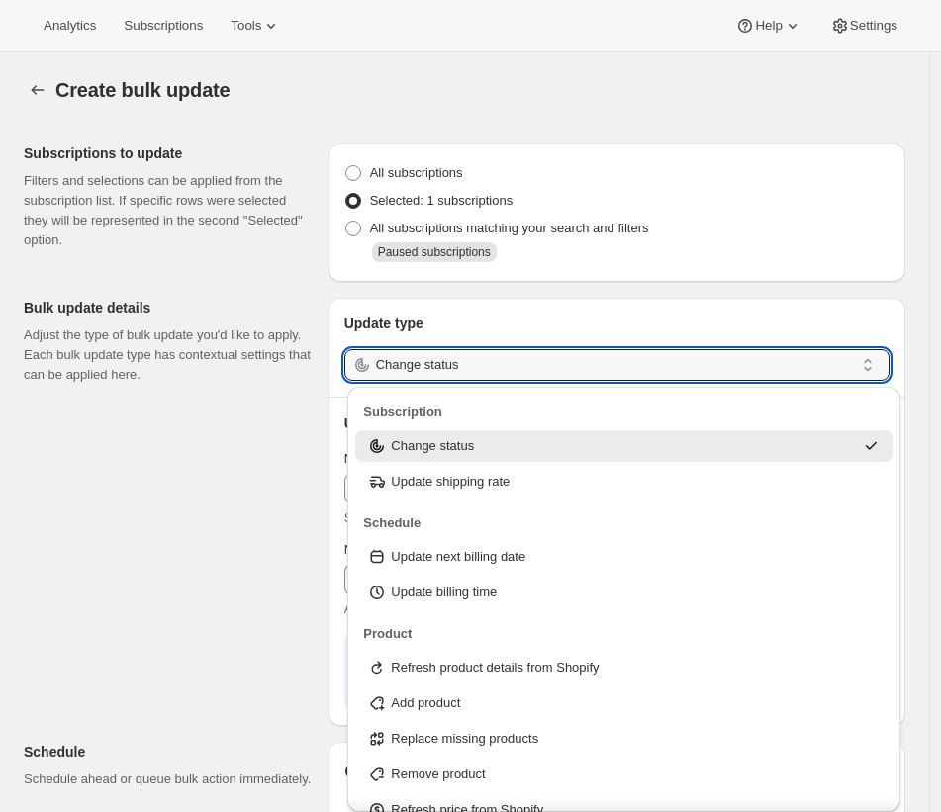
click at [572, 321] on p "Update type" at bounding box center [616, 324] width 545 height 20
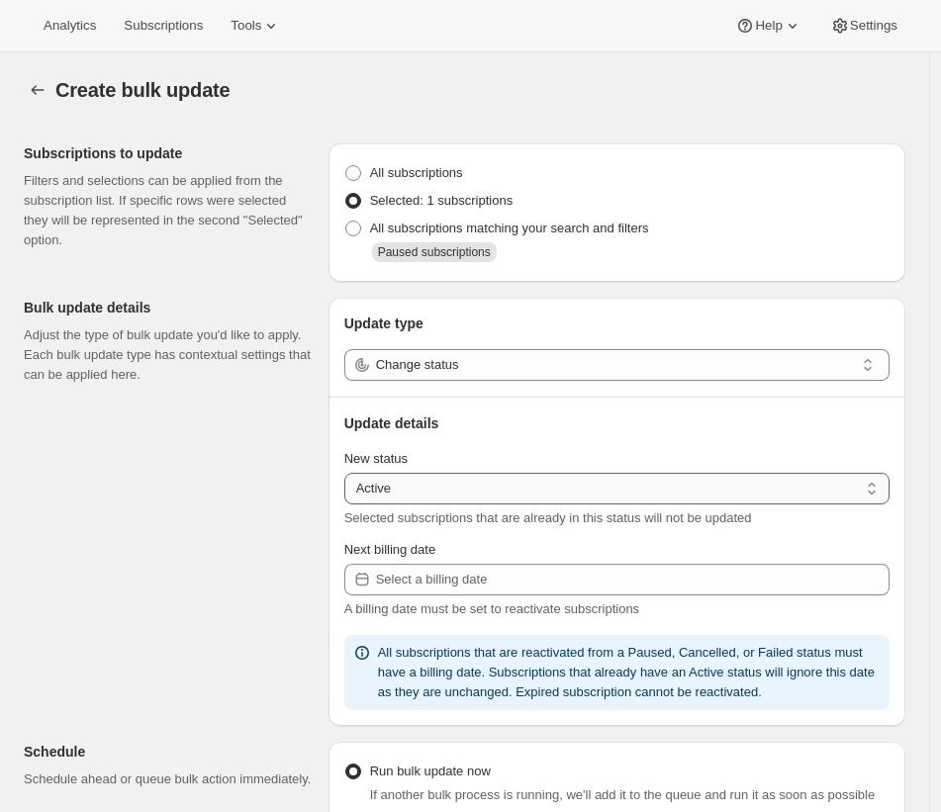
click at [505, 498] on select "Active Paused Cancelled" at bounding box center [616, 489] width 545 height 32
select select "cancelled"
click at [347, 474] on select "Active Paused Cancelled" at bounding box center [616, 489] width 545 height 32
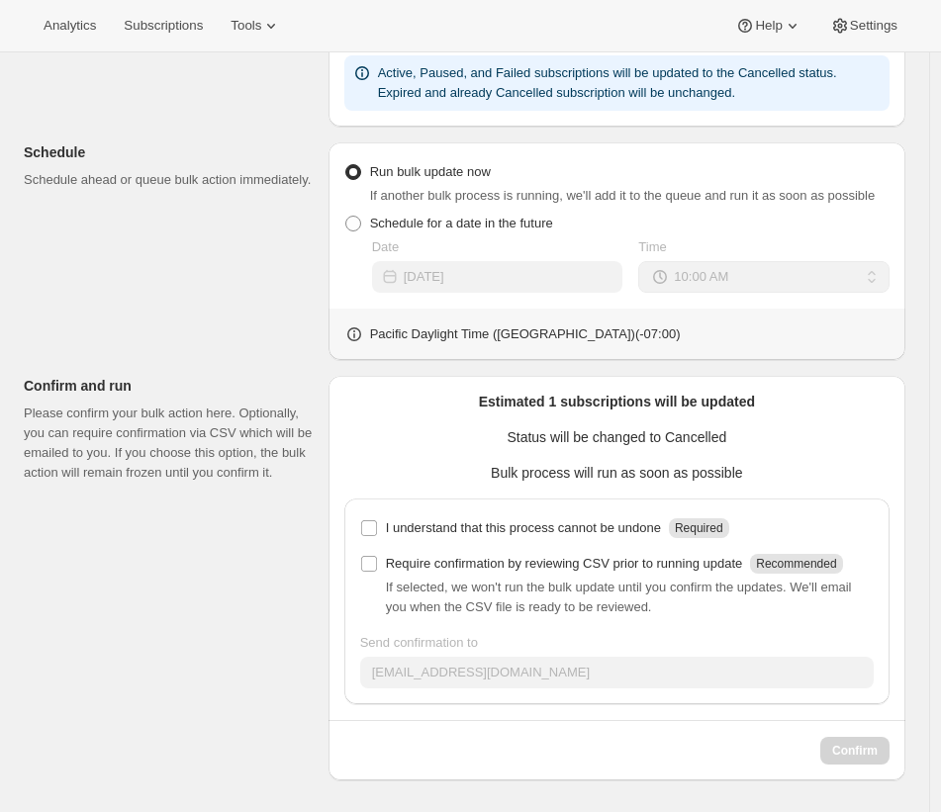
scroll to position [755, 0]
click at [367, 530] on input "I understand that this process cannot be undone Required" at bounding box center [369, 528] width 16 height 16
checkbox input "true"
click at [859, 755] on span "Confirm" at bounding box center [855, 751] width 46 height 16
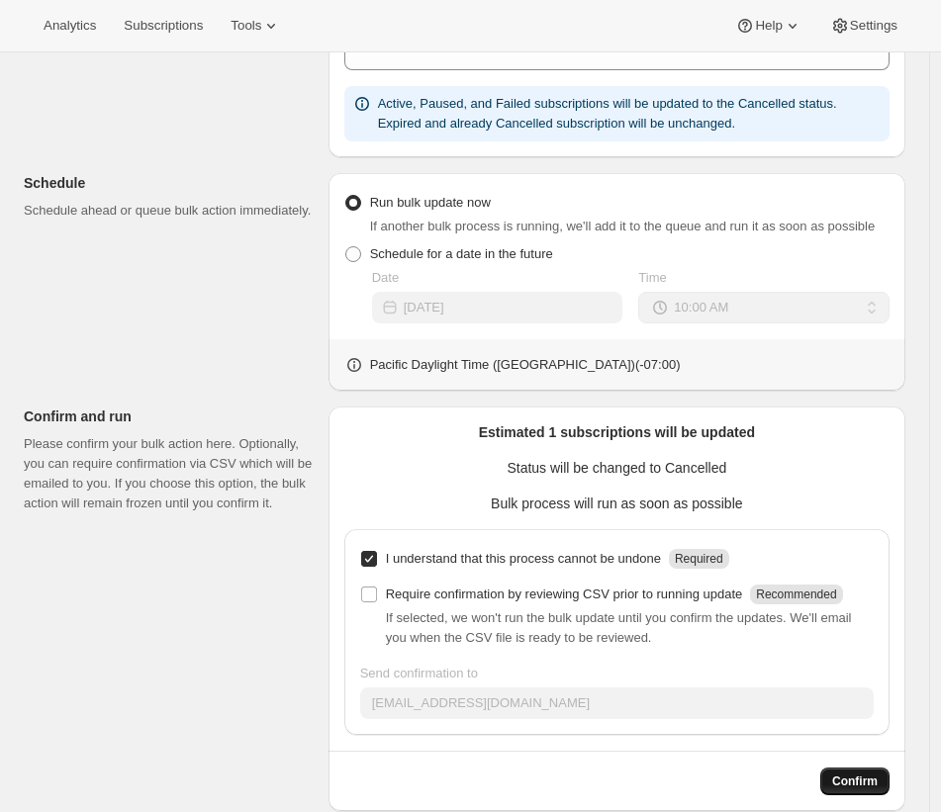
click at [839, 795] on button "Confirm" at bounding box center [854, 782] width 69 height 28
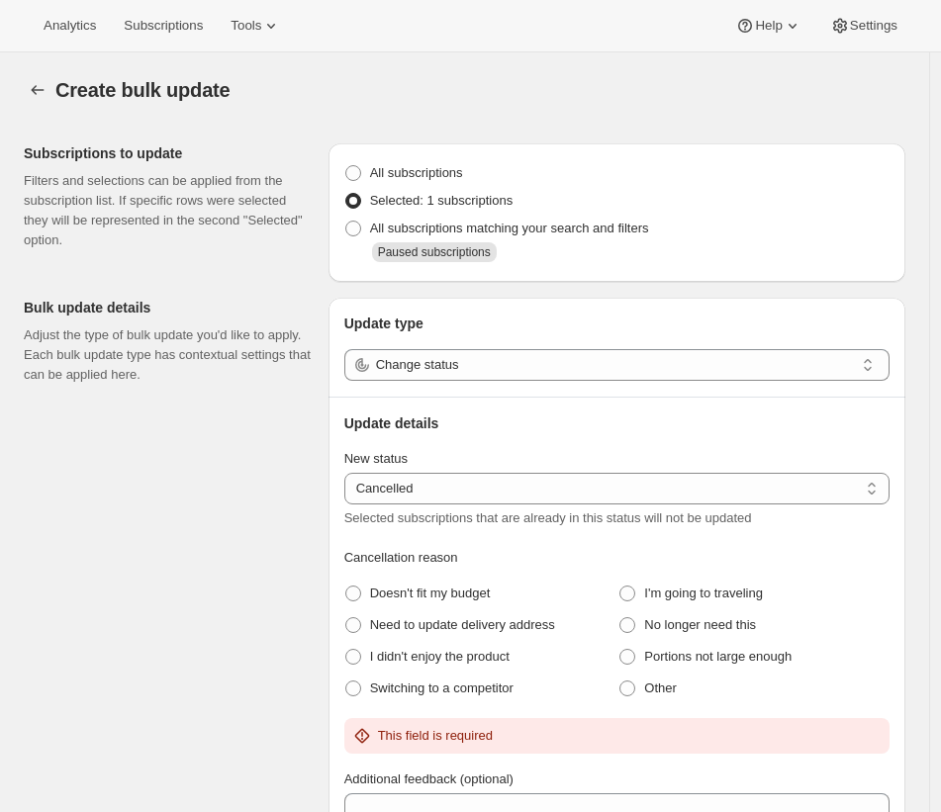
scroll to position [402, 0]
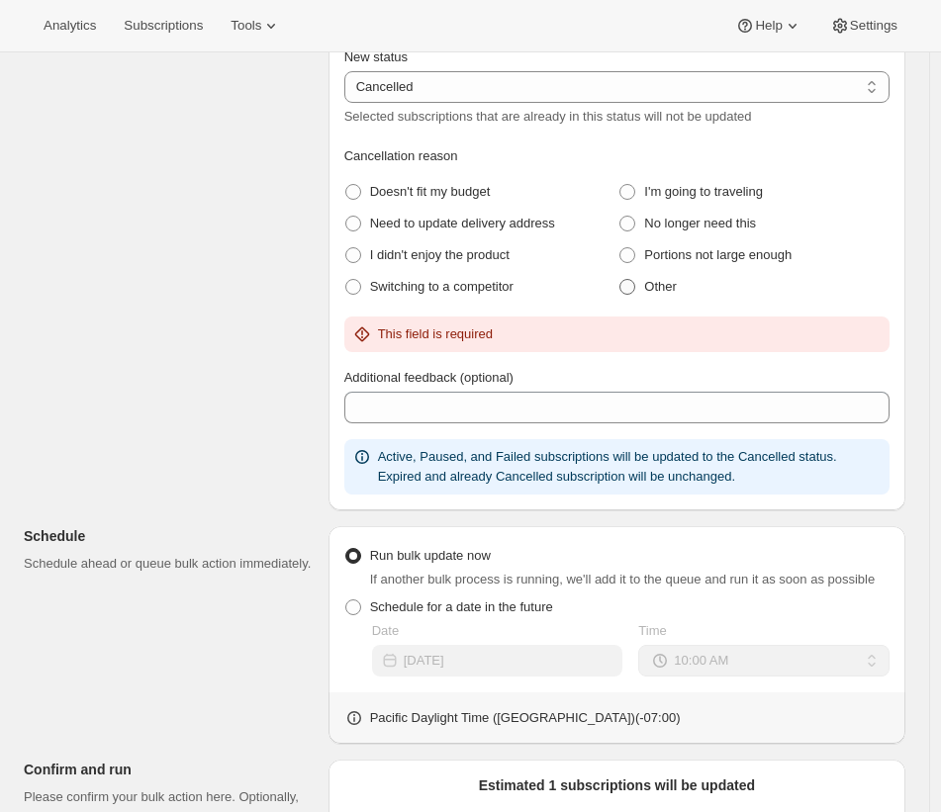
click at [635, 282] on span at bounding box center [627, 287] width 16 height 16
click at [620, 280] on input "Other" at bounding box center [619, 279] width 1 height 1
radio input "true"
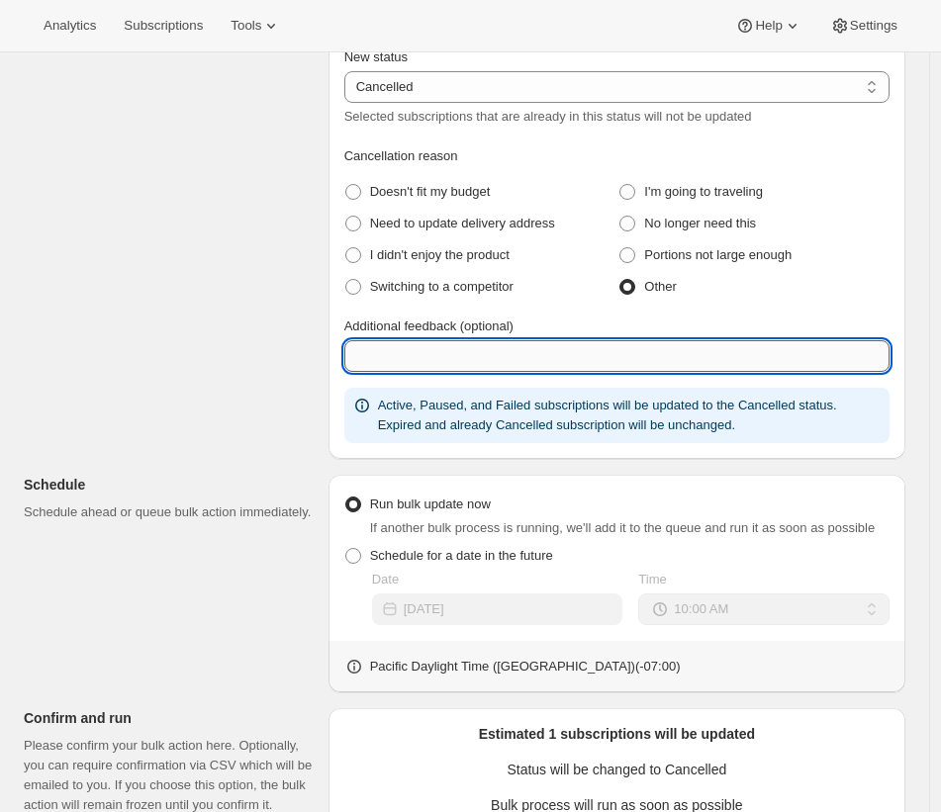
click at [648, 351] on input "Additional feedback (optional)" at bounding box center [616, 356] width 545 height 32
click at [362, 357] on input "Lives in Seal Subscription" at bounding box center [616, 356] width 545 height 32
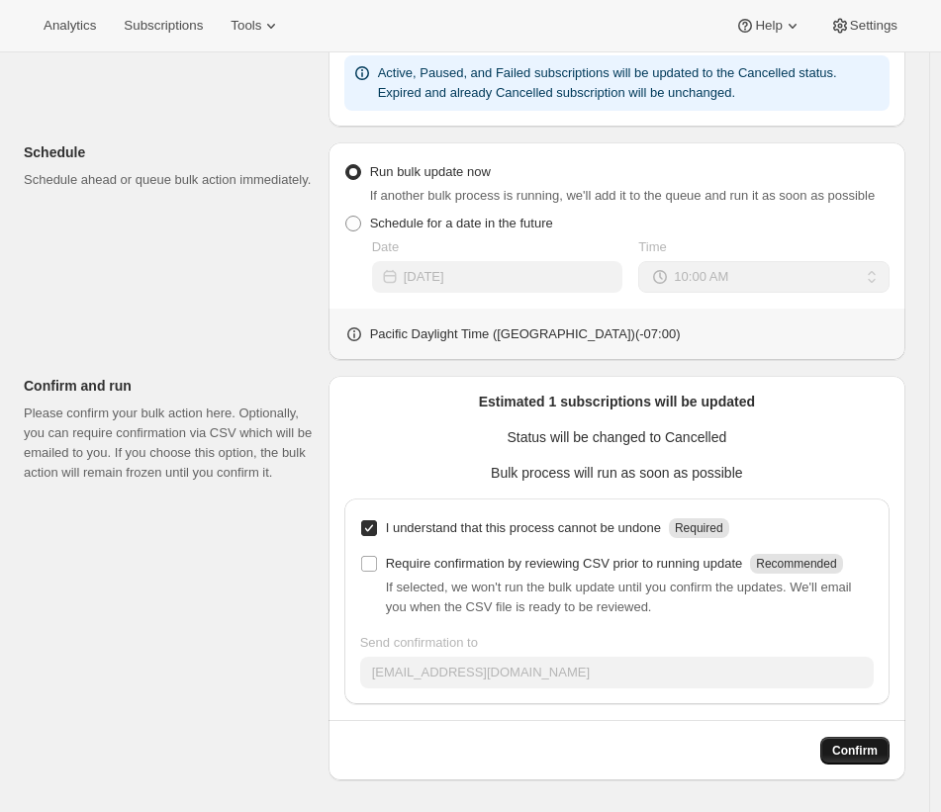
type input "Active subscription is in Seal Subscription"
click at [859, 750] on span "Confirm" at bounding box center [855, 751] width 46 height 16
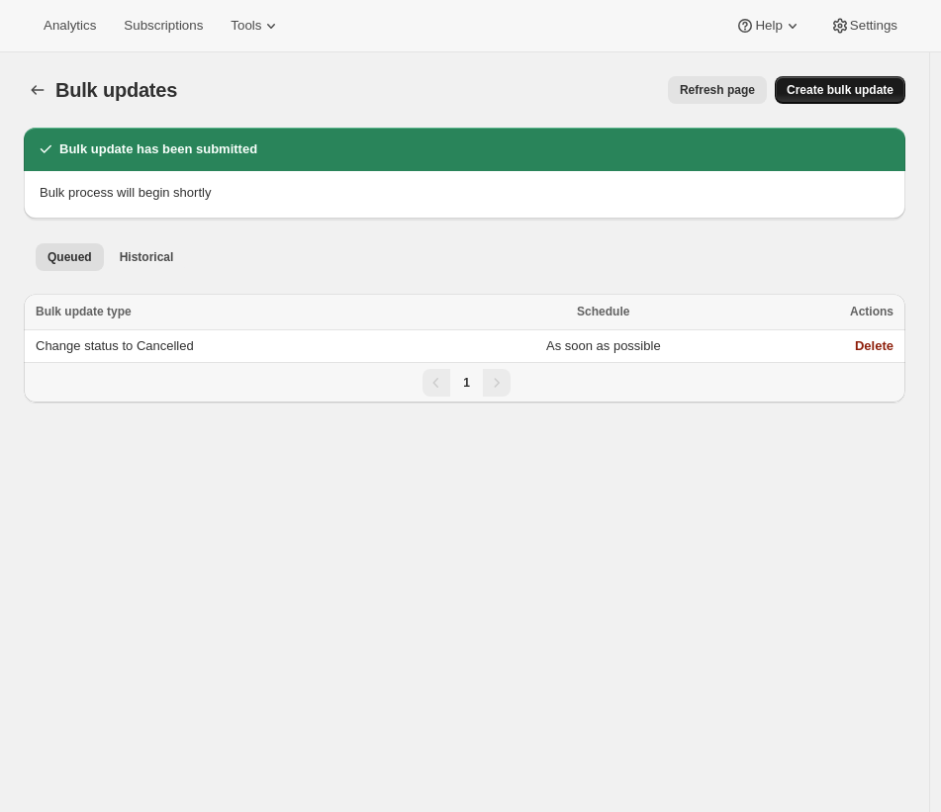
click at [844, 94] on span "Create bulk update" at bounding box center [840, 90] width 107 height 16
select select "10"
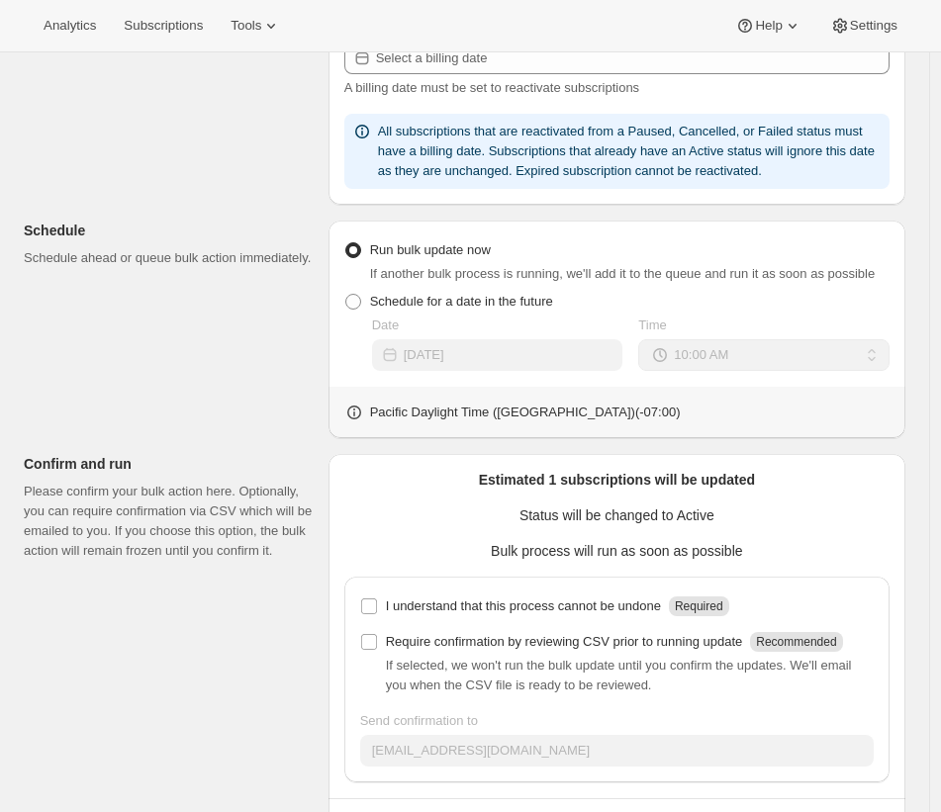
scroll to position [620, 0]
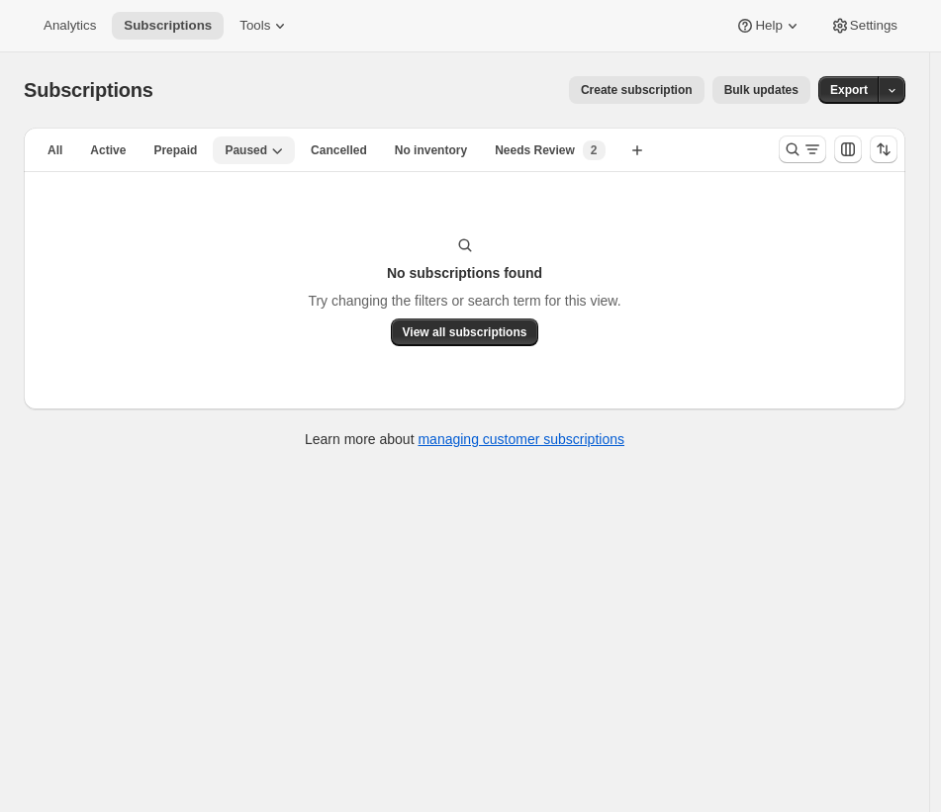
click at [239, 149] on span "Paused" at bounding box center [246, 150] width 43 height 16
click at [238, 149] on span "Paused" at bounding box center [246, 150] width 43 height 16
click at [307, 147] on button "Cancelled" at bounding box center [339, 151] width 80 height 28
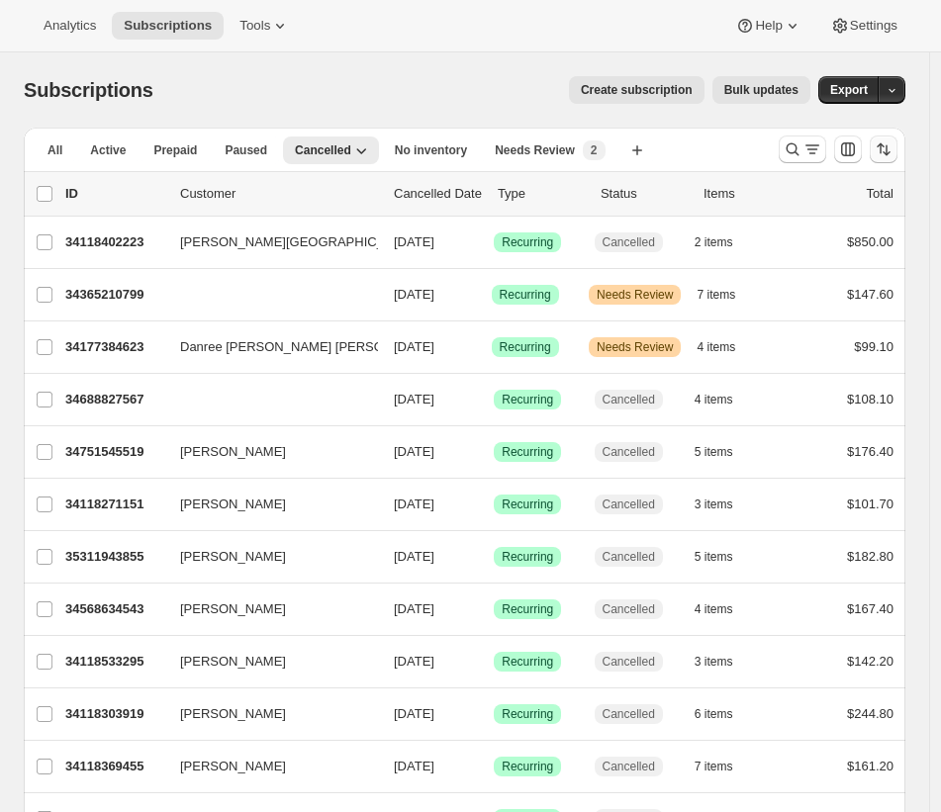
click at [883, 144] on icon "Sort the results" at bounding box center [880, 148] width 7 height 11
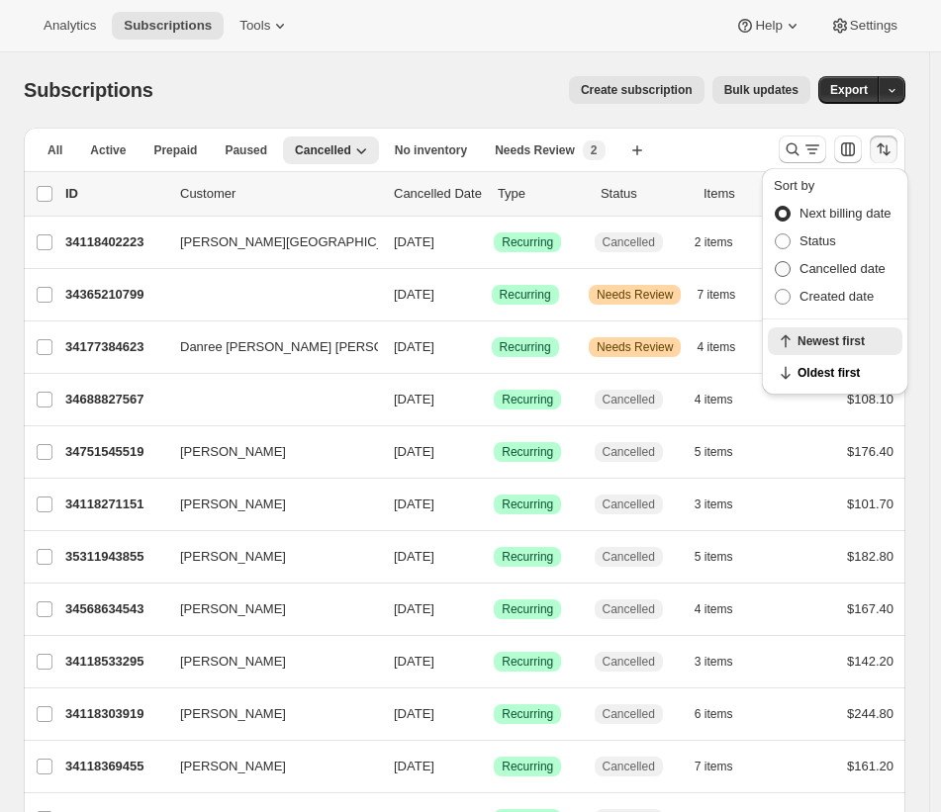
click at [857, 262] on span "Cancelled date" at bounding box center [842, 268] width 86 height 15
click at [776, 262] on input "Cancelled date" at bounding box center [775, 261] width 1 height 1
radio input "true"
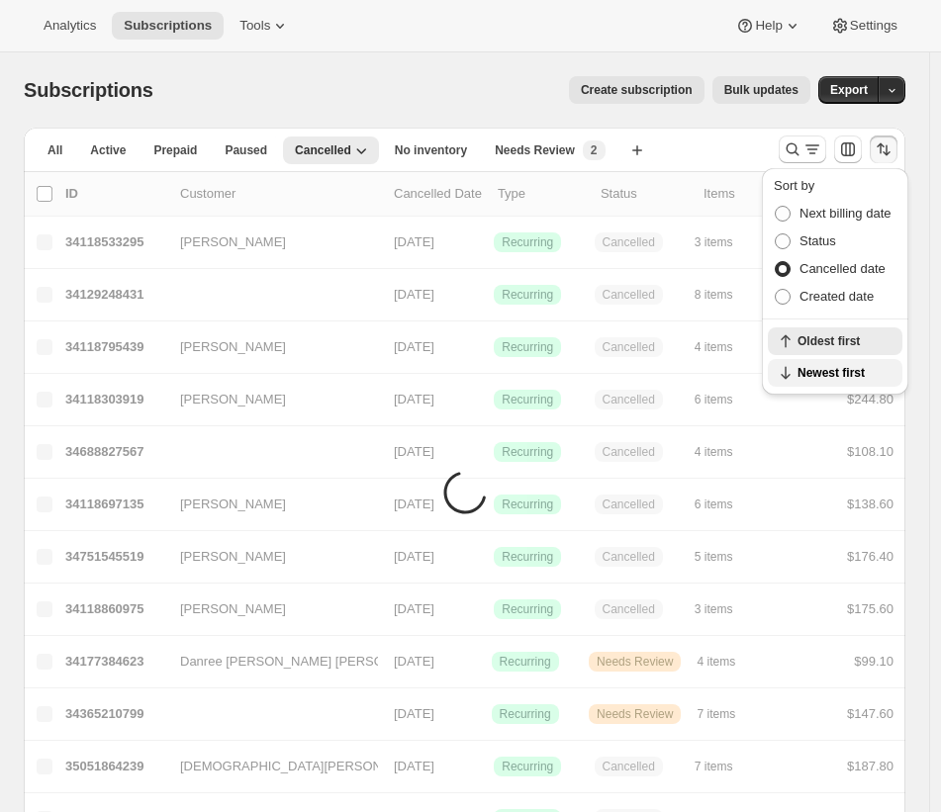
click at [851, 367] on span "Newest first" at bounding box center [843, 373] width 93 height 16
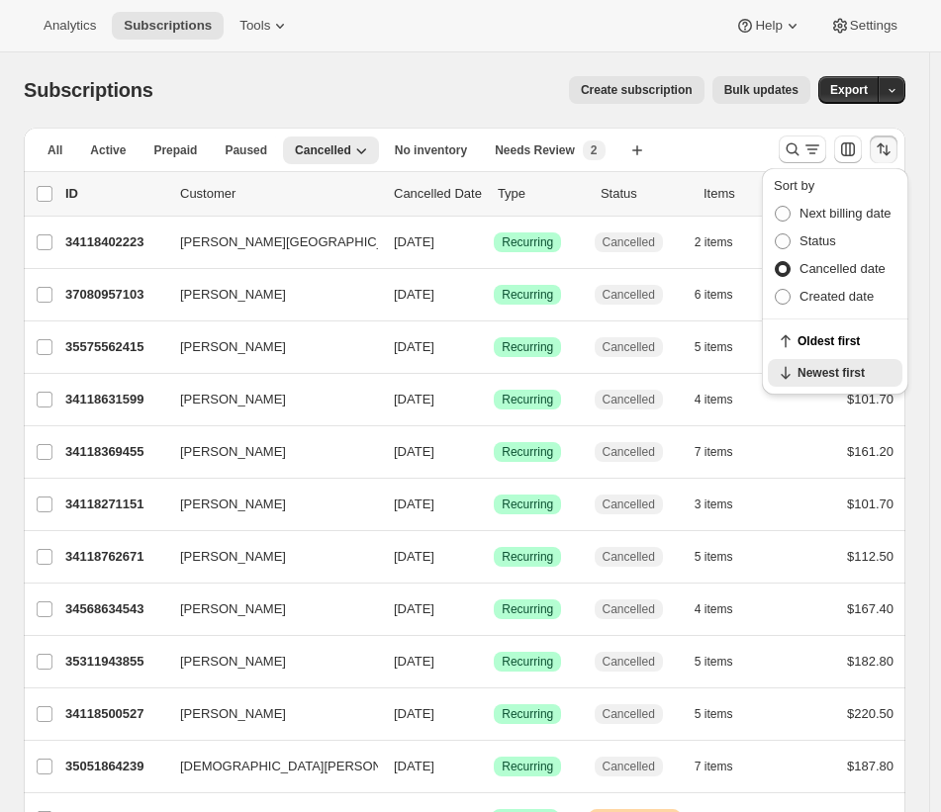
click at [260, 111] on div "Subscriptions. This page is ready Subscriptions Create subscription Bulk update…" at bounding box center [464, 89] width 881 height 75
